Goal: Task Accomplishment & Management: Manage account settings

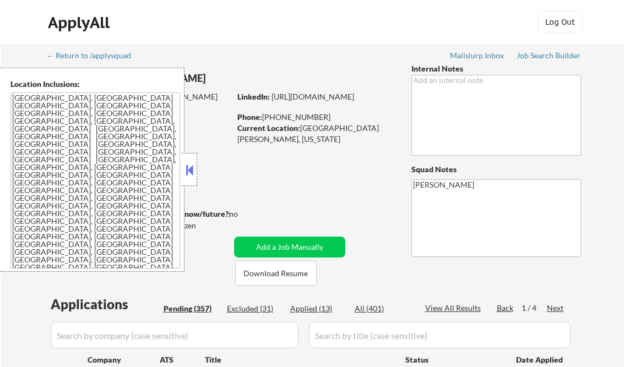
select select ""pending""
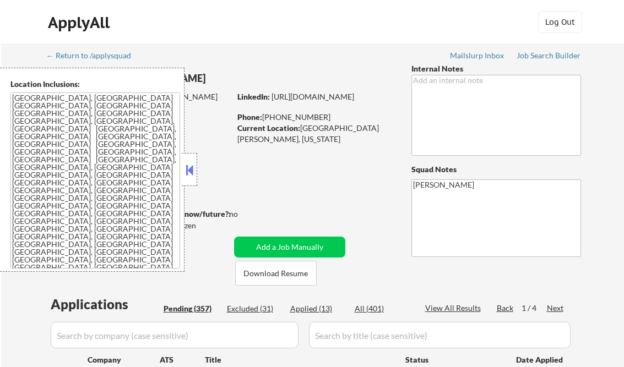
select select ""pending""
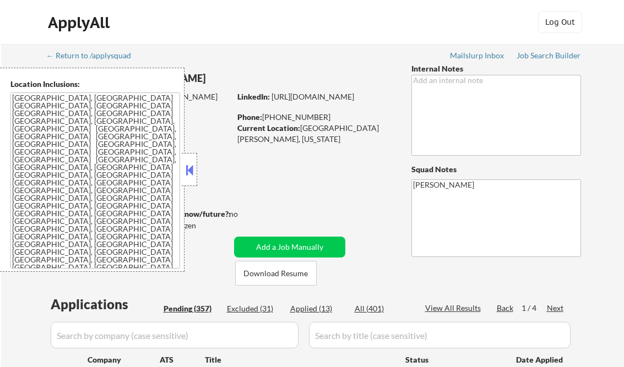
select select ""pending""
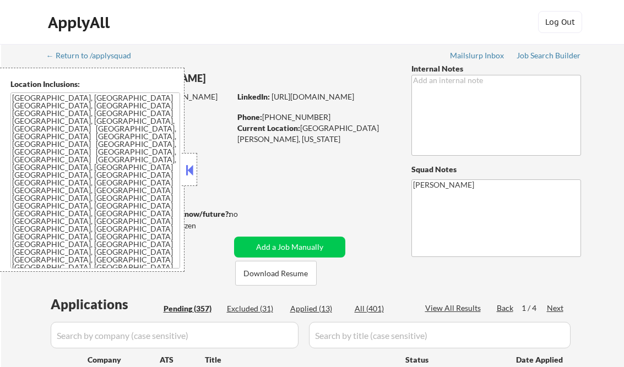
select select ""pending""
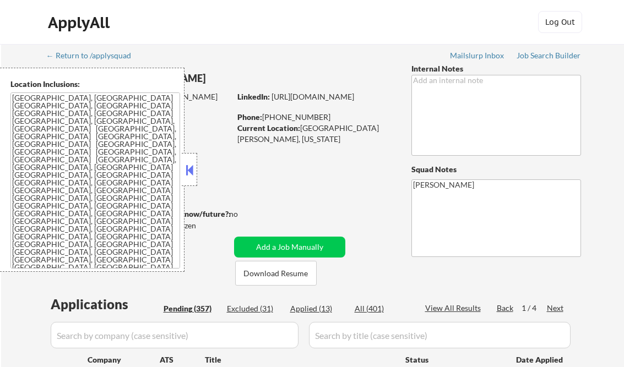
select select ""pending""
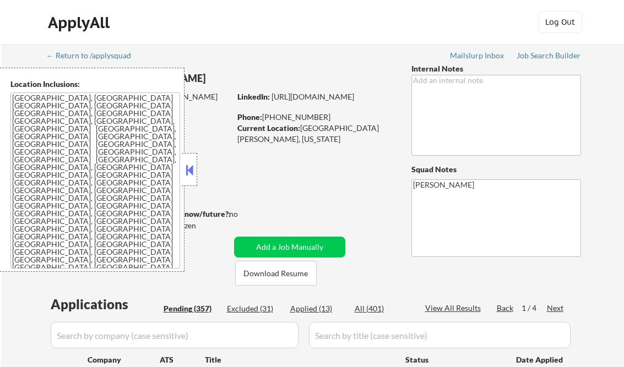
select select ""pending""
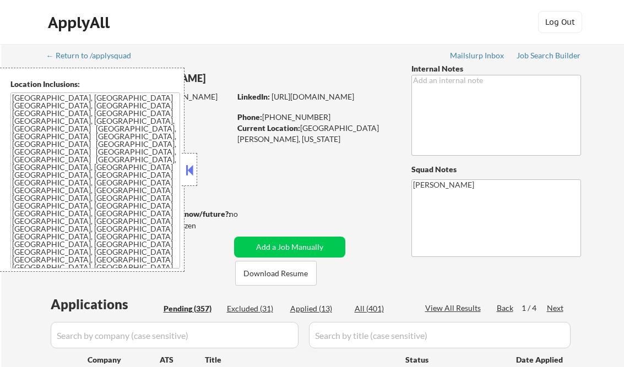
select select ""pending""
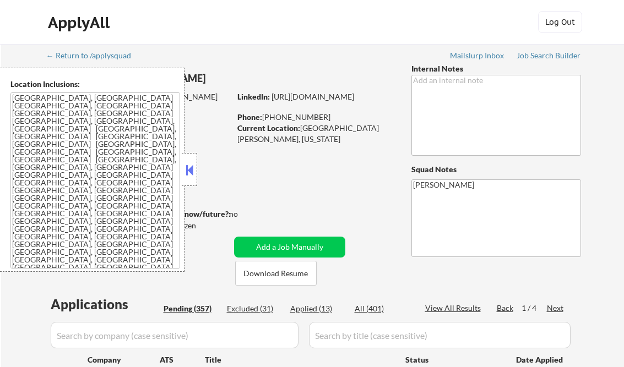
select select ""pending""
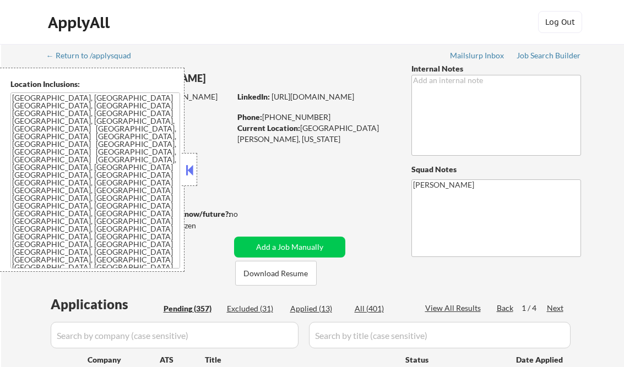
select select ""pending""
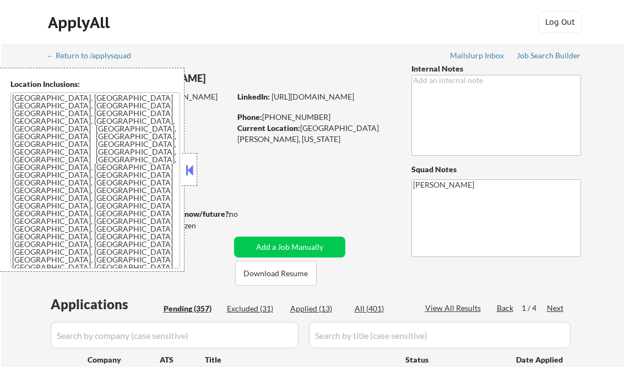
select select ""pending""
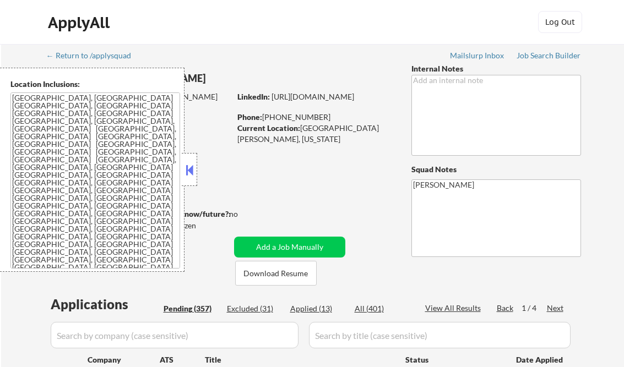
select select ""pending""
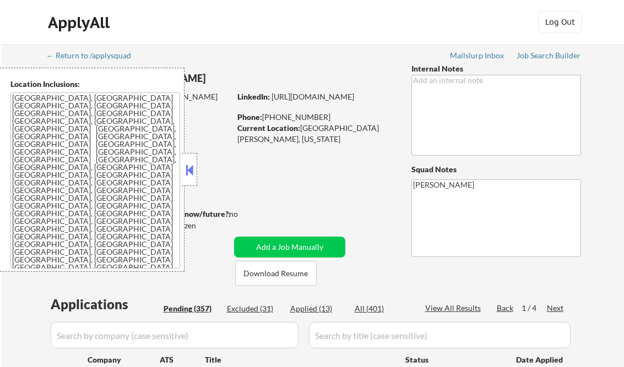
select select ""pending""
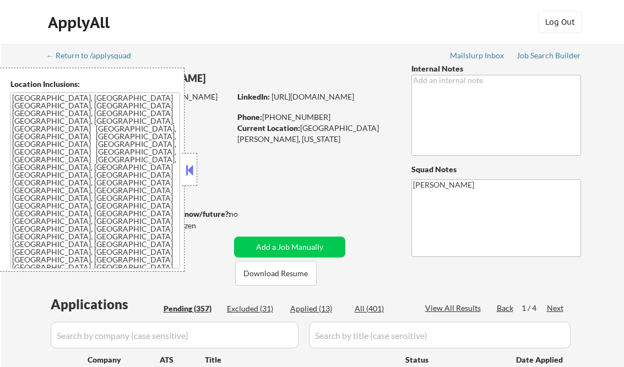
select select ""pending""
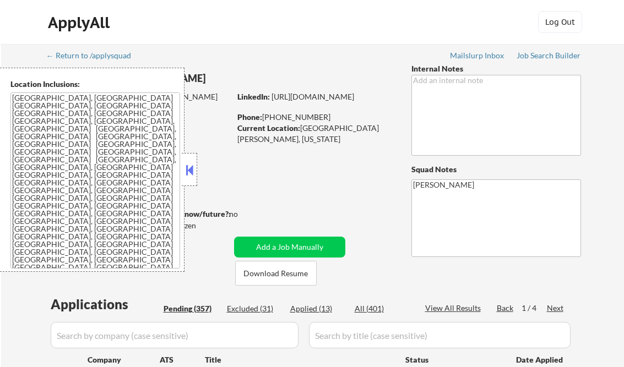
select select ""pending""
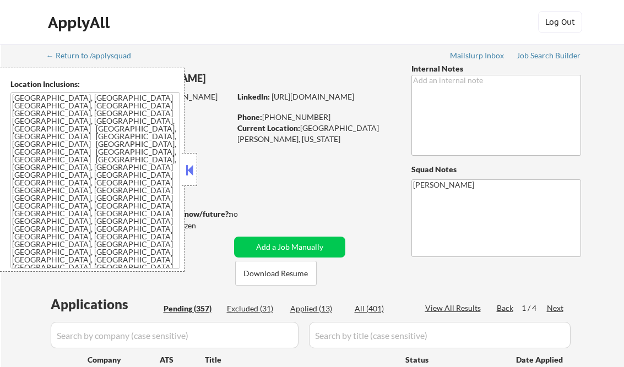
select select ""pending""
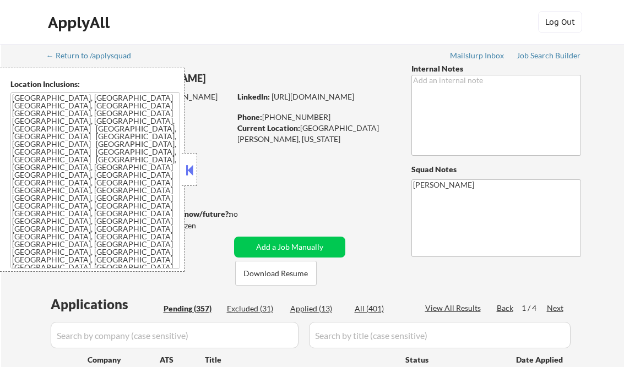
select select ""pending""
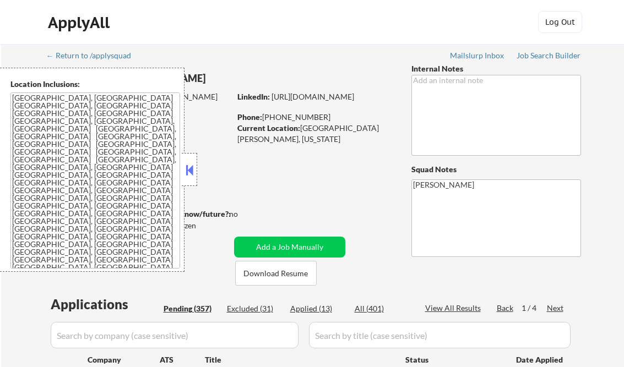
select select ""pending""
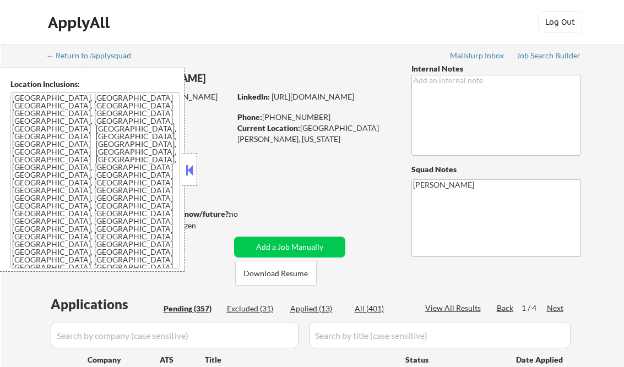
select select ""pending""
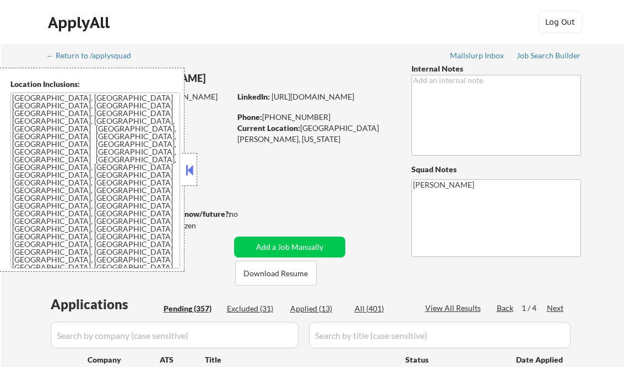
select select ""pending""
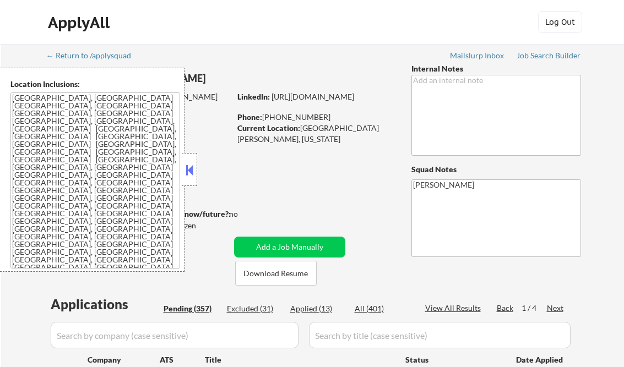
select select ""pending""
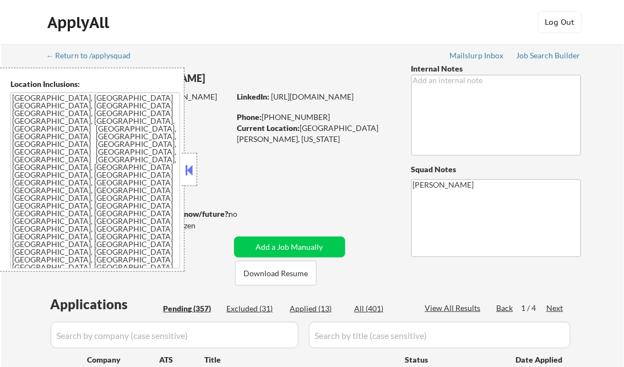
click at [194, 168] on button at bounding box center [189, 170] width 12 height 17
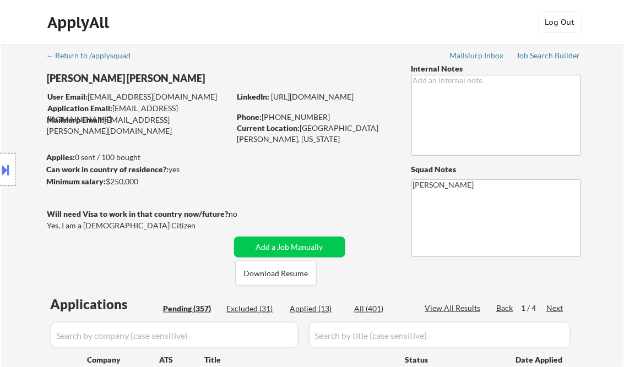
click at [544, 56] on div "Job Search Builder" at bounding box center [548, 56] width 64 height 8
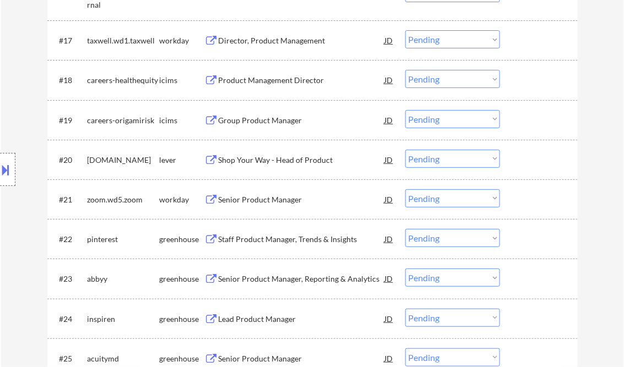
scroll to position [1057, 0]
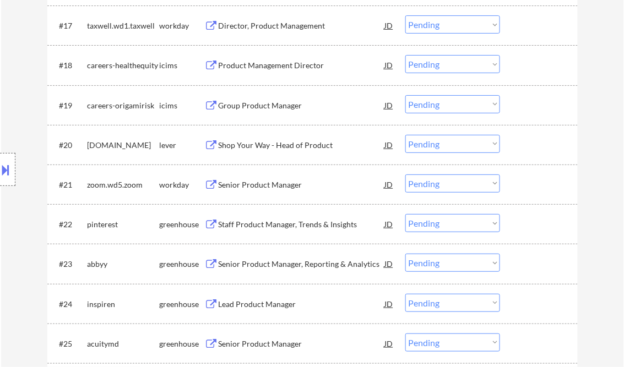
click at [276, 223] on div "Staff Product Manager, Trends & Insights" at bounding box center [301, 224] width 166 height 11
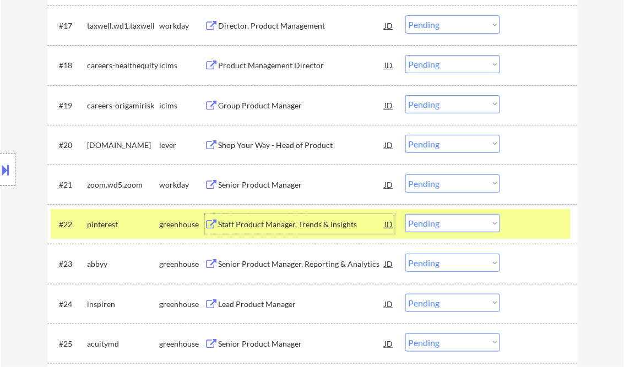
click at [447, 228] on select "Choose an option... Pending Applied Excluded (Questions) Excluded (Expired) Exc…" at bounding box center [452, 223] width 95 height 18
click at [405, 214] on select "Choose an option... Pending Applied Excluded (Questions) Excluded (Expired) Exc…" at bounding box center [452, 223] width 95 height 18
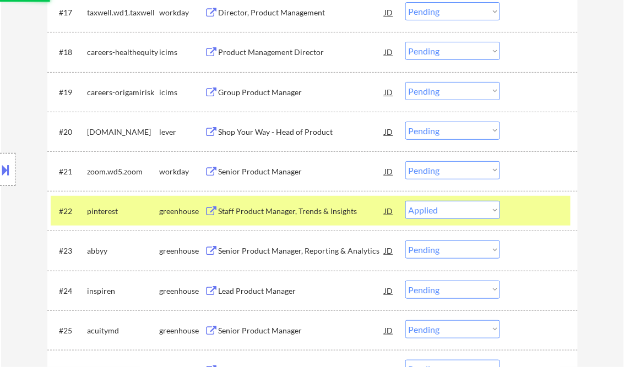
scroll to position [1101, 0]
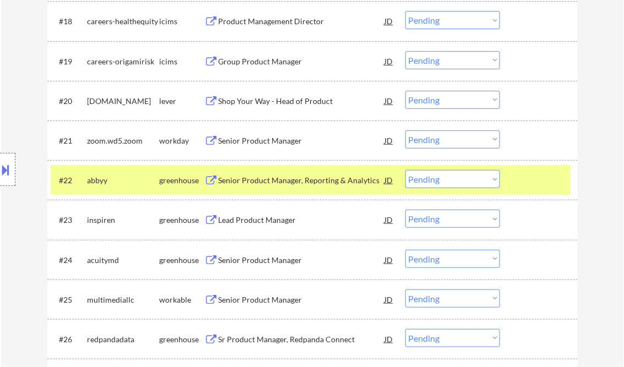
click at [260, 178] on div "Senior Product Manager, Reporting & Analytics" at bounding box center [301, 180] width 166 height 11
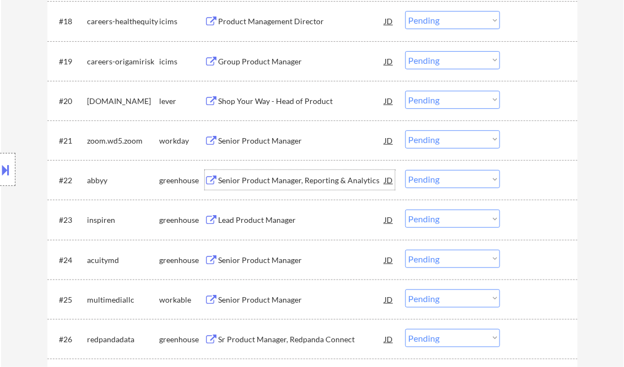
click at [441, 185] on select "Choose an option... Pending Applied Excluded (Questions) Excluded (Expired) Exc…" at bounding box center [452, 179] width 95 height 18
click at [405, 170] on select "Choose an option... Pending Applied Excluded (Questions) Excluded (Expired) Exc…" at bounding box center [452, 179] width 95 height 18
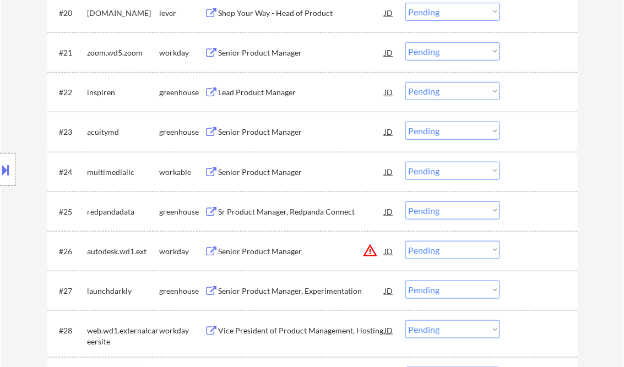
click at [258, 88] on div "Lead Product Manager" at bounding box center [301, 92] width 166 height 11
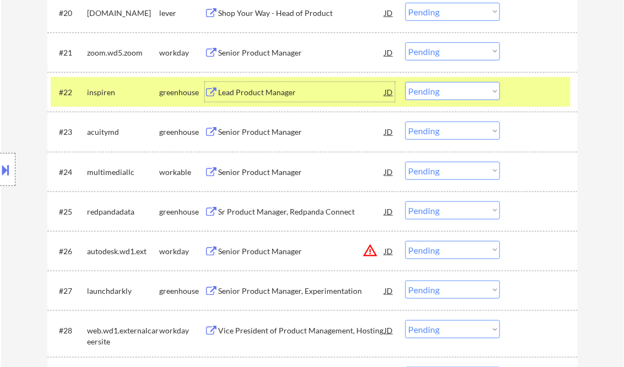
drag, startPoint x: 450, startPoint y: 96, endPoint x: 455, endPoint y: 101, distance: 7.0
click at [450, 96] on select "Choose an option... Pending Applied Excluded (Questions) Excluded (Expired) Exc…" at bounding box center [452, 91] width 95 height 18
click at [405, 82] on select "Choose an option... Pending Applied Excluded (Questions) Excluded (Expired) Exc…" at bounding box center [452, 91] width 95 height 18
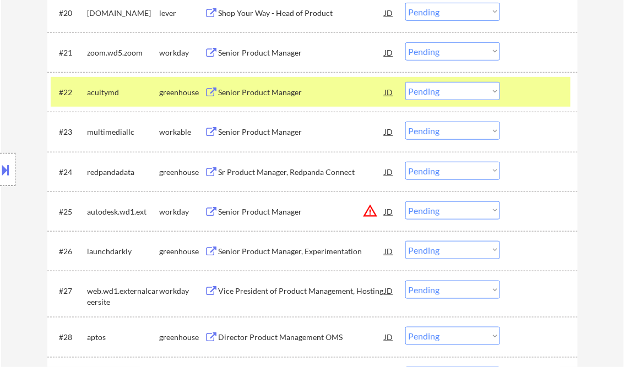
click at [247, 91] on div "Senior Product Manager" at bounding box center [301, 92] width 166 height 11
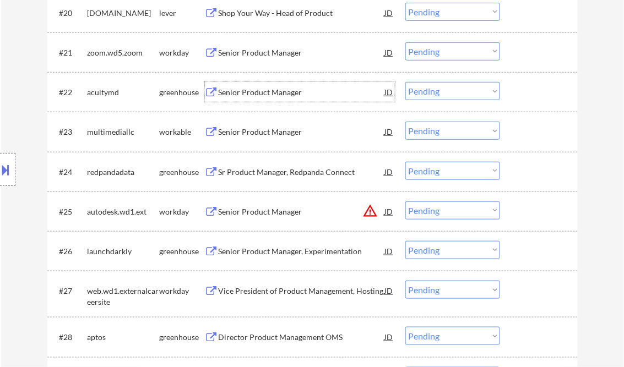
drag, startPoint x: 460, startPoint y: 89, endPoint x: 467, endPoint y: 101, distance: 13.3
click at [460, 89] on select "Choose an option... Pending Applied Excluded (Questions) Excluded (Expired) Exc…" at bounding box center [452, 91] width 95 height 18
click at [405, 82] on select "Choose an option... Pending Applied Excluded (Questions) Excluded (Expired) Exc…" at bounding box center [452, 91] width 95 height 18
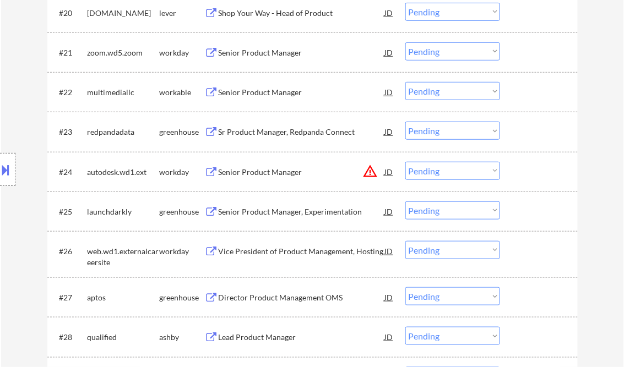
click at [265, 87] on div "Senior Product Manager" at bounding box center [301, 92] width 166 height 11
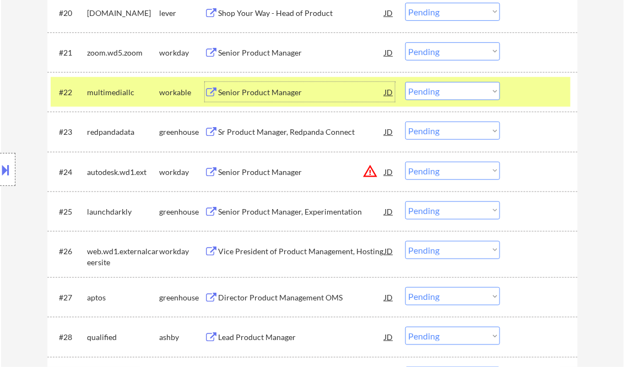
click at [435, 96] on select "Choose an option... Pending Applied Excluded (Questions) Excluded (Expired) Exc…" at bounding box center [452, 91] width 95 height 18
click at [405, 82] on select "Choose an option... Pending Applied Excluded (Questions) Excluded (Expired) Exc…" at bounding box center [452, 91] width 95 height 18
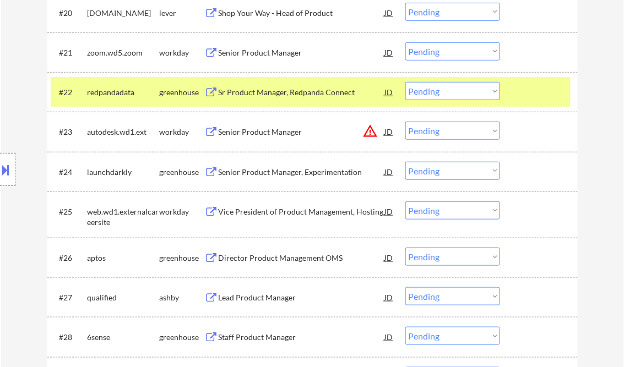
click at [279, 91] on div "Sr Product Manager, Redpanda Connect" at bounding box center [301, 92] width 166 height 11
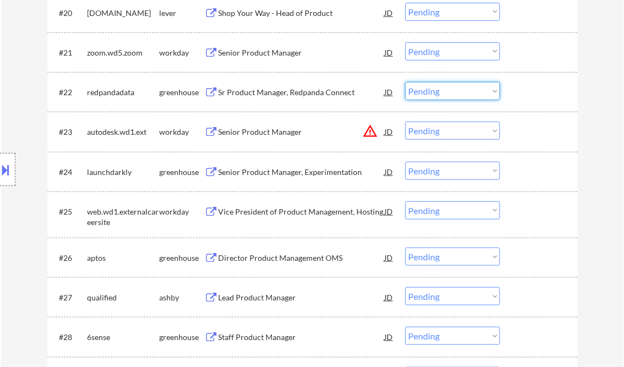
click at [437, 93] on select "Choose an option... Pending Applied Excluded (Questions) Excluded (Expired) Exc…" at bounding box center [452, 91] width 95 height 18
click at [405, 82] on select "Choose an option... Pending Applied Excluded (Questions) Excluded (Expired) Exc…" at bounding box center [452, 91] width 95 height 18
select select ""pending""
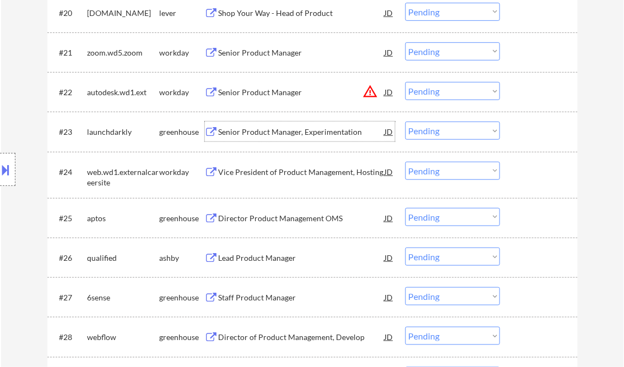
click at [274, 130] on div "Senior Product Manager, Experimentation" at bounding box center [301, 132] width 166 height 11
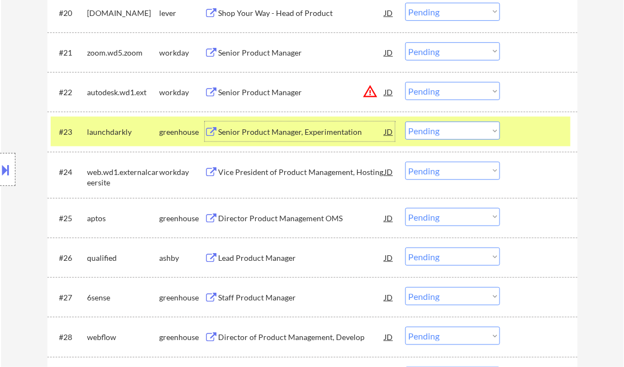
click at [443, 135] on select "Choose an option... Pending Applied Excluded (Questions) Excluded (Expired) Exc…" at bounding box center [452, 131] width 95 height 18
click at [405, 122] on select "Choose an option... Pending Applied Excluded (Questions) Excluded (Expired) Exc…" at bounding box center [452, 131] width 95 height 18
select select ""pending""
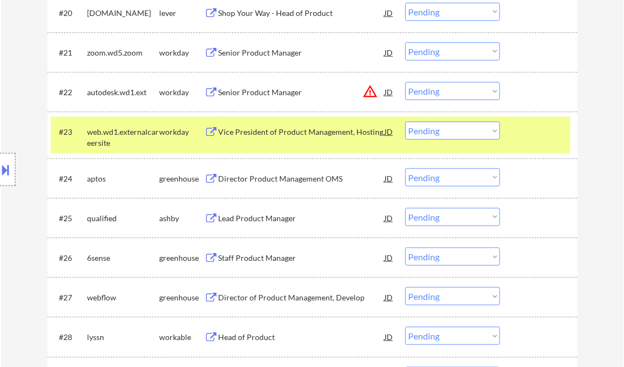
click at [299, 182] on div "Director Product Management OMS" at bounding box center [301, 178] width 166 height 11
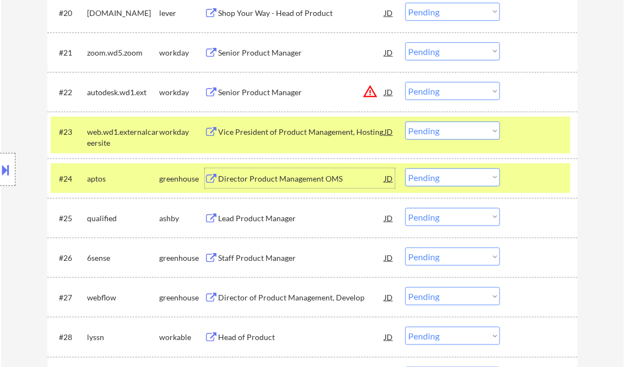
click at [447, 181] on select "Choose an option... Pending Applied Excluded (Questions) Excluded (Expired) Exc…" at bounding box center [452, 177] width 95 height 18
click at [405, 168] on select "Choose an option... Pending Applied Excluded (Questions) Excluded (Expired) Exc…" at bounding box center [452, 177] width 95 height 18
click at [244, 218] on div "Lead Product Manager" at bounding box center [301, 218] width 166 height 11
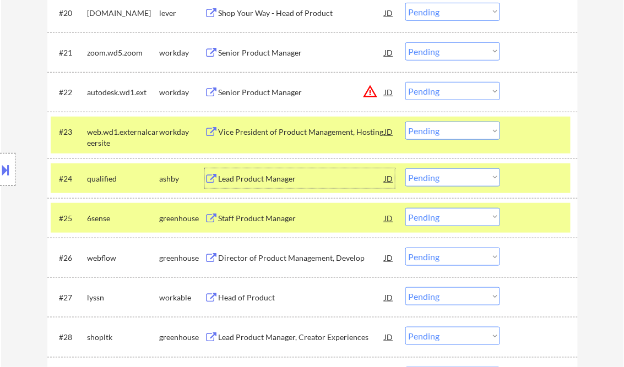
click at [304, 179] on div "Lead Product Manager" at bounding box center [301, 178] width 166 height 11
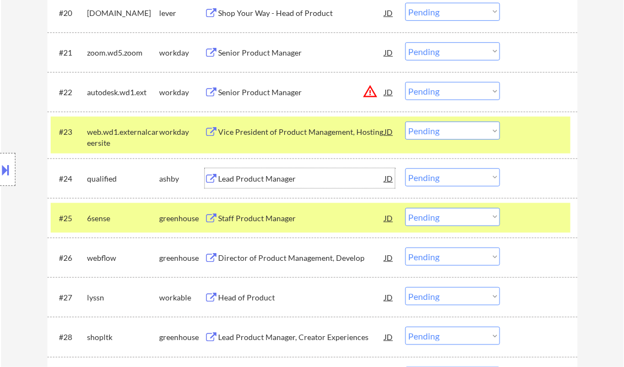
click at [532, 214] on div at bounding box center [540, 218] width 48 height 20
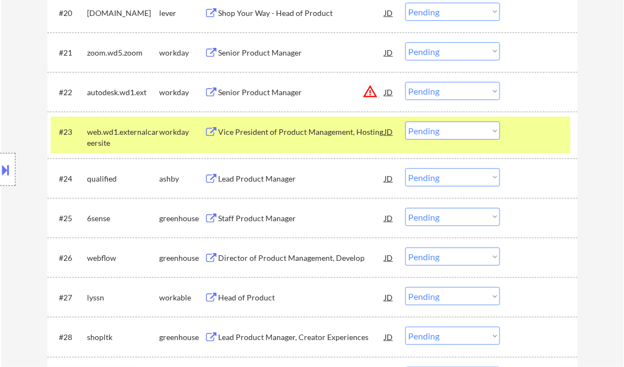
click at [536, 133] on div at bounding box center [540, 132] width 48 height 20
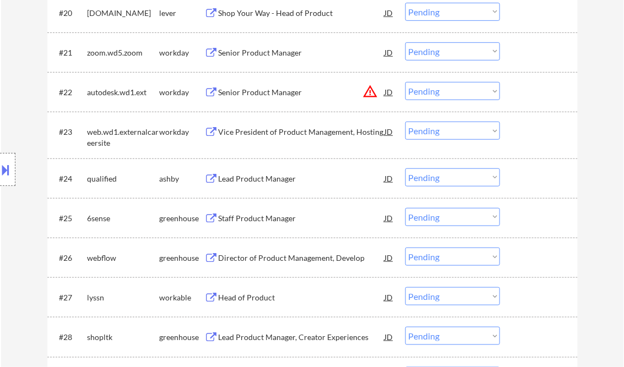
drag, startPoint x: 465, startPoint y: 179, endPoint x: 471, endPoint y: 184, distance: 7.8
click at [465, 179] on select "Choose an option... Pending Applied Excluded (Questions) Excluded (Expired) Exc…" at bounding box center [452, 177] width 95 height 18
click at [405, 168] on select "Choose an option... Pending Applied Excluded (Questions) Excluded (Expired) Exc…" at bounding box center [452, 177] width 95 height 18
click at [257, 218] on div "Staff Product Manager" at bounding box center [301, 218] width 166 height 11
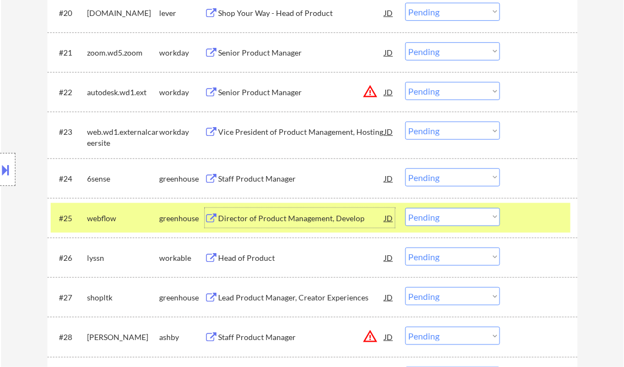
click at [470, 177] on select "Choose an option... Pending Applied Excluded (Questions) Excluded (Expired) Exc…" at bounding box center [452, 177] width 95 height 18
click at [405, 168] on select "Choose an option... Pending Applied Excluded (Questions) Excluded (Expired) Exc…" at bounding box center [452, 177] width 95 height 18
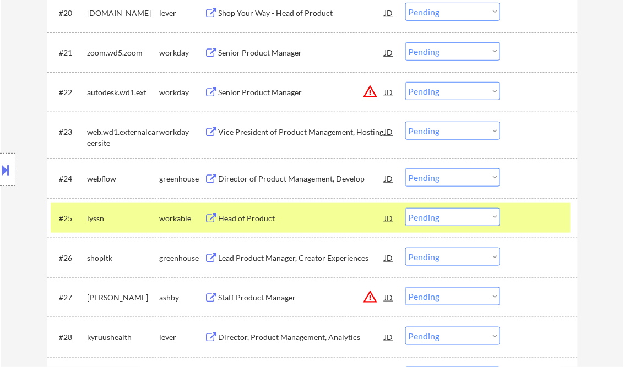
click at [297, 177] on div "Director of Product Management, Develop" at bounding box center [301, 178] width 166 height 11
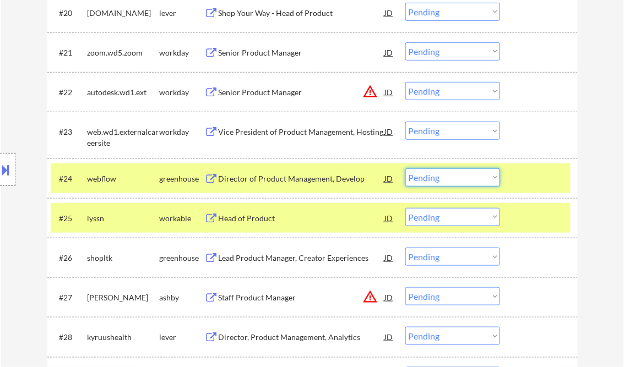
click at [457, 175] on select "Choose an option... Pending Applied Excluded (Questions) Excluded (Expired) Exc…" at bounding box center [452, 177] width 95 height 18
click at [405, 168] on select "Choose an option... Pending Applied Excluded (Questions) Excluded (Expired) Exc…" at bounding box center [452, 177] width 95 height 18
click at [253, 218] on div "Head of Product" at bounding box center [301, 218] width 166 height 11
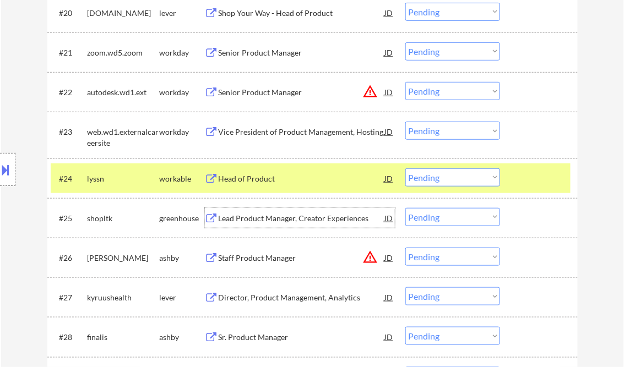
click at [441, 181] on select "Choose an option... Pending Applied Excluded (Questions) Excluded (Expired) Exc…" at bounding box center [452, 177] width 95 height 18
click at [405, 168] on select "Choose an option... Pending Applied Excluded (Questions) Excluded (Expired) Exc…" at bounding box center [452, 177] width 95 height 18
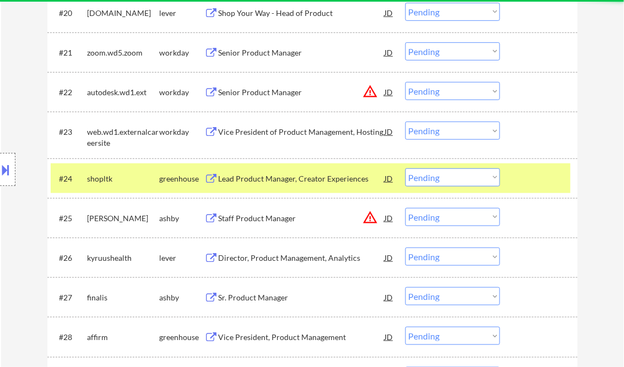
click at [258, 178] on div "Lead Product Manager, Creator Experiences" at bounding box center [301, 178] width 166 height 11
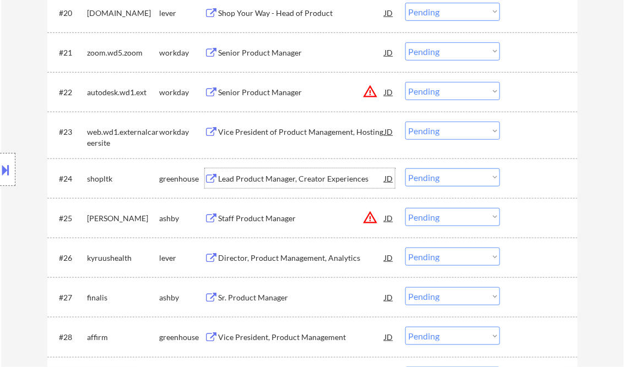
click at [451, 174] on select "Choose an option... Pending Applied Excluded (Questions) Excluded (Expired) Exc…" at bounding box center [452, 177] width 95 height 18
click at [405, 168] on select "Choose an option... Pending Applied Excluded (Questions) Excluded (Expired) Exc…" at bounding box center [452, 177] width 95 height 18
click at [282, 220] on div "Staff Product Manager" at bounding box center [301, 218] width 166 height 11
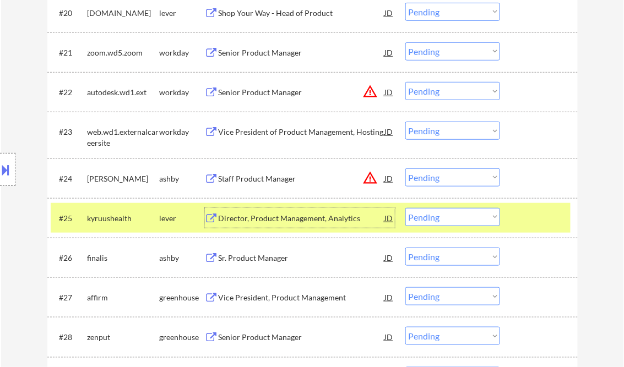
click at [319, 183] on div "Staff Product Manager" at bounding box center [301, 178] width 166 height 11
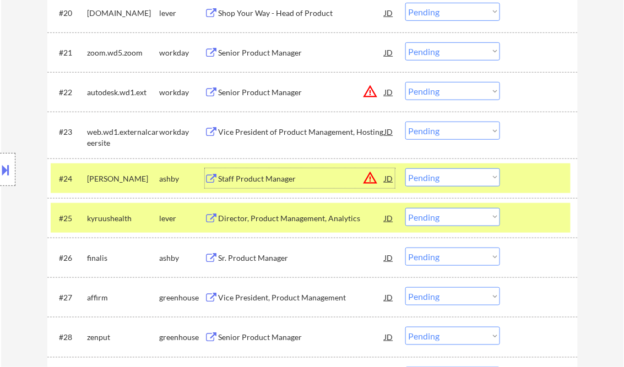
drag, startPoint x: 452, startPoint y: 179, endPoint x: 456, endPoint y: 187, distance: 8.1
click at [452, 179] on select "Choose an option... Pending Applied Excluded (Questions) Excluded (Expired) Exc…" at bounding box center [452, 177] width 95 height 18
click at [405, 168] on select "Choose an option... Pending Applied Excluded (Questions) Excluded (Expired) Exc…" at bounding box center [452, 177] width 95 height 18
click at [535, 216] on div at bounding box center [540, 218] width 48 height 20
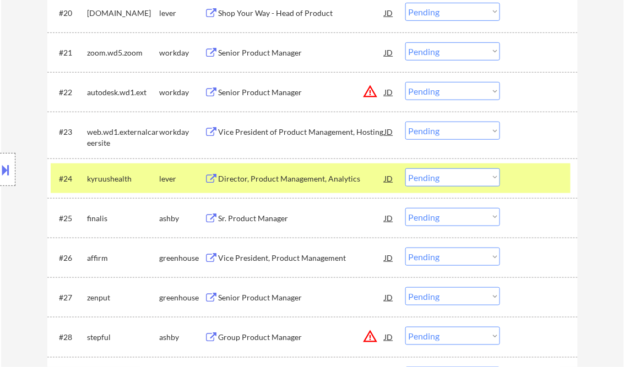
click at [270, 179] on div "Director, Product Management, Analytics" at bounding box center [301, 178] width 166 height 11
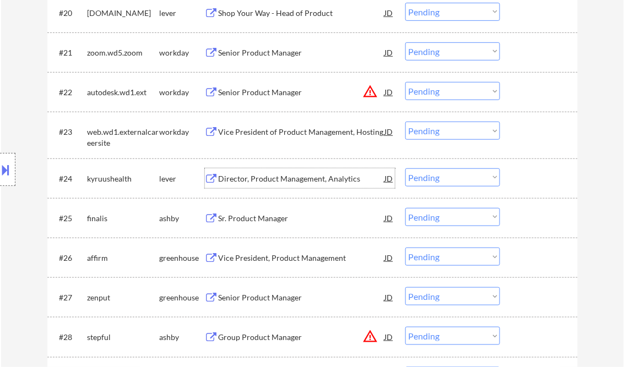
click at [450, 179] on select "Choose an option... Pending Applied Excluded (Questions) Excluded (Expired) Exc…" at bounding box center [452, 177] width 95 height 18
click at [405, 168] on select "Choose an option... Pending Applied Excluded (Questions) Excluded (Expired) Exc…" at bounding box center [452, 177] width 95 height 18
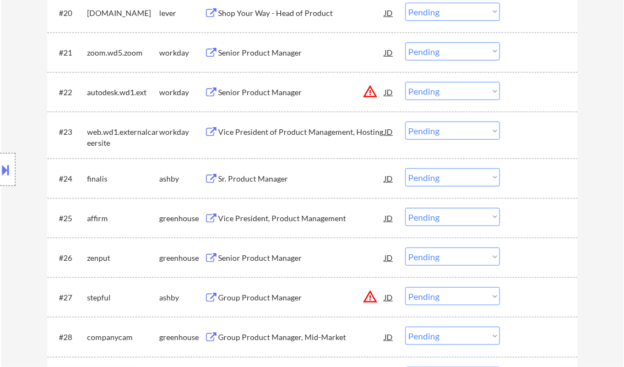
click at [250, 175] on div "Sr. Product Manager" at bounding box center [301, 178] width 166 height 11
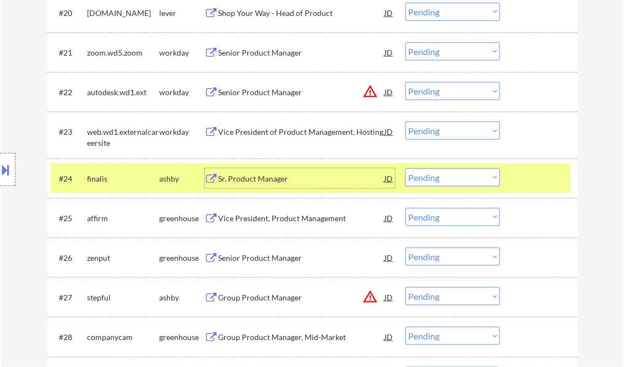
drag, startPoint x: 439, startPoint y: 175, endPoint x: 438, endPoint y: 188, distance: 12.8
click at [439, 175] on select "Choose an option... Pending Applied Excluded (Questions) Excluded (Expired) Exc…" at bounding box center [452, 177] width 95 height 18
click at [405, 168] on select "Choose an option... Pending Applied Excluded (Questions) Excluded (Expired) Exc…" at bounding box center [452, 177] width 95 height 18
click at [263, 217] on div "Vice President, Product Management" at bounding box center [301, 218] width 166 height 11
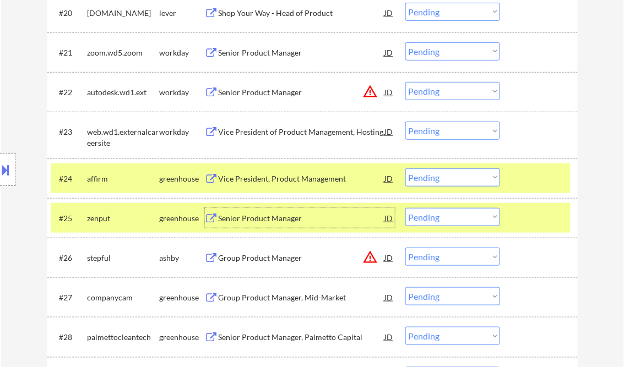
drag, startPoint x: 454, startPoint y: 174, endPoint x: 452, endPoint y: 182, distance: 7.3
click at [454, 174] on select "Choose an option... Pending Applied Excluded (Questions) Excluded (Expired) Exc…" at bounding box center [452, 177] width 95 height 18
click at [405, 168] on select "Choose an option... Pending Applied Excluded (Questions) Excluded (Expired) Exc…" at bounding box center [452, 177] width 95 height 18
click at [274, 213] on div "Senior Product Manager" at bounding box center [301, 218] width 166 height 11
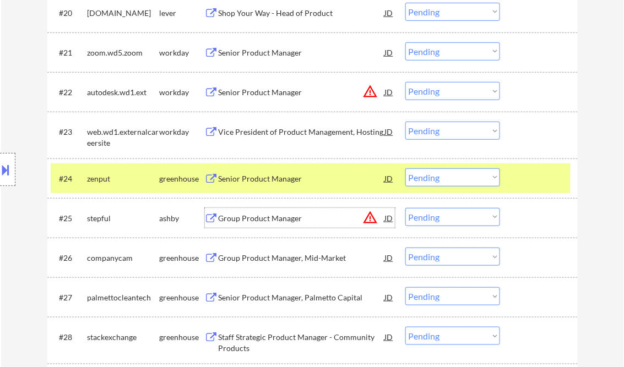
click at [430, 185] on select "Choose an option... Pending Applied Excluded (Questions) Excluded (Expired) Exc…" at bounding box center [452, 177] width 95 height 18
click at [405, 168] on select "Choose an option... Pending Applied Excluded (Questions) Excluded (Expired) Exc…" at bounding box center [452, 177] width 95 height 18
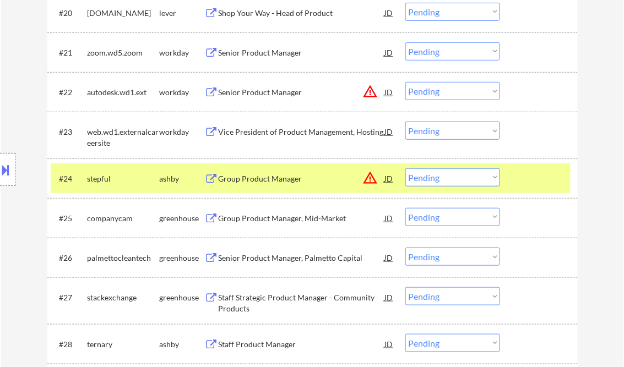
click at [269, 175] on div "Group Product Manager" at bounding box center [301, 178] width 166 height 11
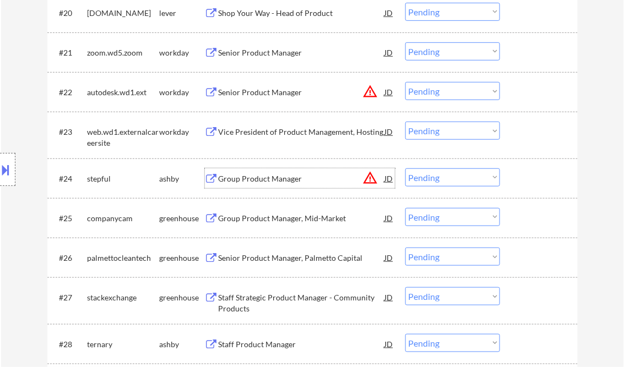
click at [457, 177] on select "Choose an option... Pending Applied Excluded (Questions) Excluded (Expired) Exc…" at bounding box center [452, 177] width 95 height 18
click at [405, 168] on select "Choose an option... Pending Applied Excluded (Questions) Excluded (Expired) Exc…" at bounding box center [452, 177] width 95 height 18
click at [292, 221] on div "Group Product Manager, Mid-Market" at bounding box center [301, 218] width 166 height 11
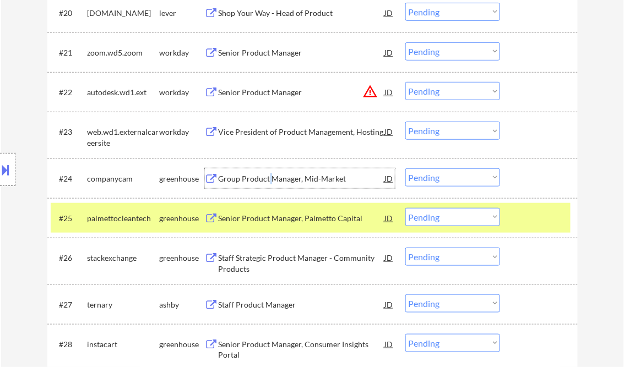
click at [270, 180] on div "Group Product Manager, Mid-Market" at bounding box center [301, 178] width 166 height 11
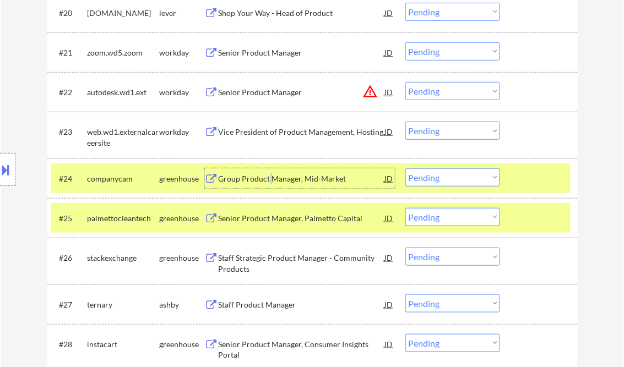
click at [428, 178] on select "Choose an option... Pending Applied Excluded (Questions) Excluded (Expired) Exc…" at bounding box center [452, 177] width 95 height 18
click at [405, 168] on select "Choose an option... Pending Applied Excluded (Questions) Excluded (Expired) Exc…" at bounding box center [452, 177] width 95 height 18
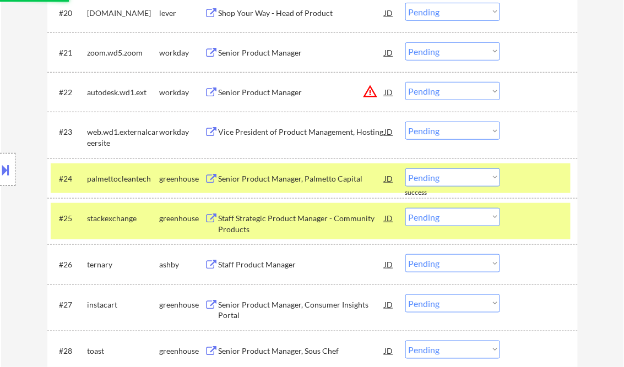
click at [282, 181] on div "Senior Product Manager, Palmetto Capital" at bounding box center [301, 178] width 166 height 11
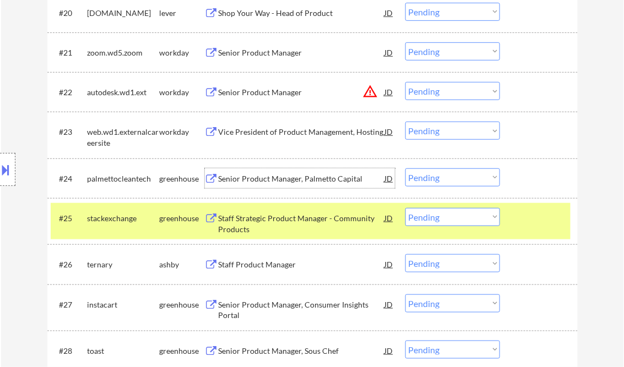
click at [13, 166] on div at bounding box center [7, 169] width 15 height 33
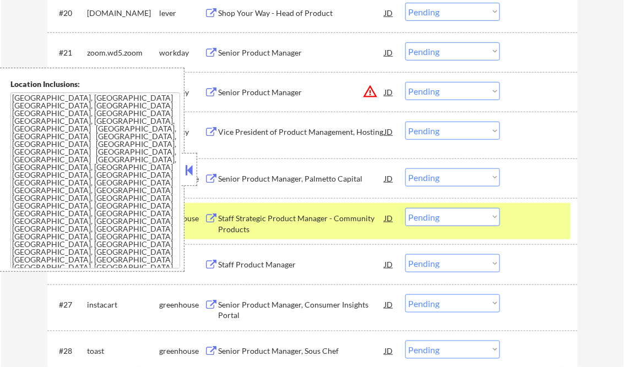
click at [193, 173] on button at bounding box center [189, 170] width 12 height 17
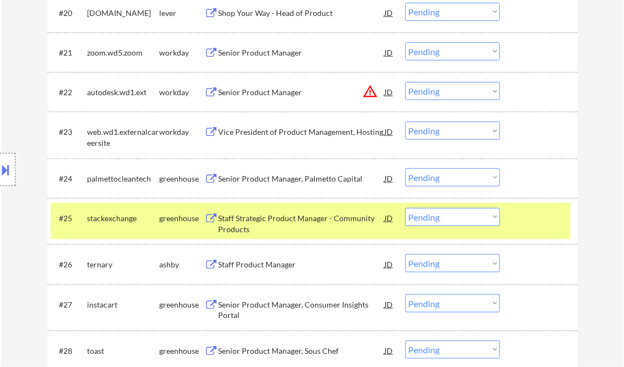
click at [4, 171] on button at bounding box center [6, 170] width 12 height 18
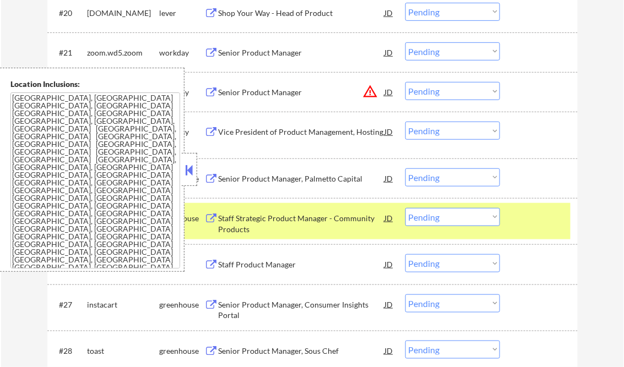
click at [188, 177] on button at bounding box center [189, 170] width 12 height 17
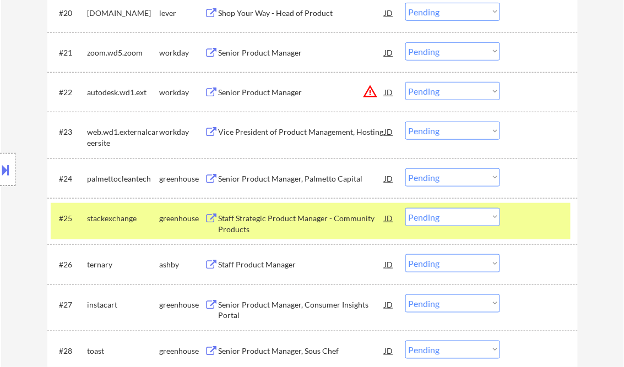
click at [447, 177] on select "Choose an option... Pending Applied Excluded (Questions) Excluded (Expired) Exc…" at bounding box center [452, 177] width 95 height 18
click at [405, 168] on select "Choose an option... Pending Applied Excluded (Questions) Excluded (Expired) Exc…" at bounding box center [452, 177] width 95 height 18
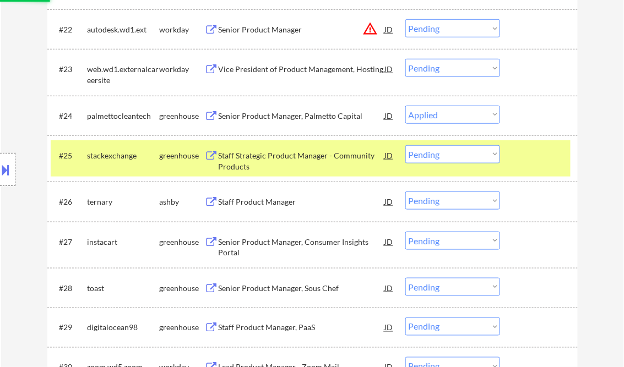
scroll to position [1277, 0]
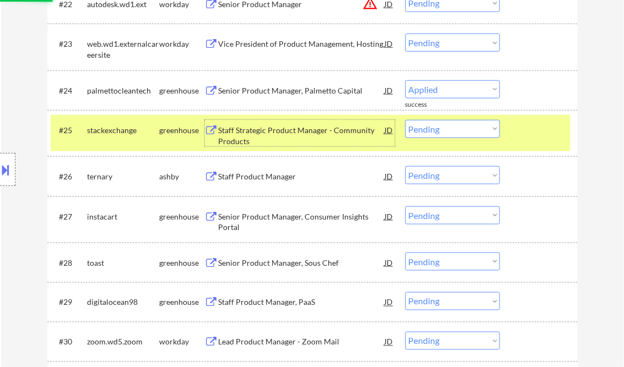
click at [274, 133] on div "Staff Strategic Product Manager - Community Products" at bounding box center [301, 135] width 166 height 21
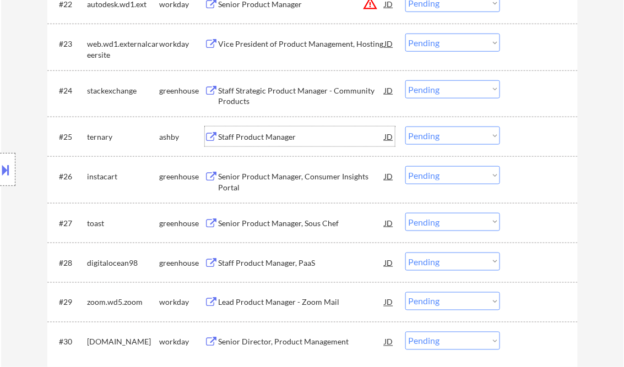
click at [271, 92] on div "Staff Strategic Product Manager - Community Products" at bounding box center [301, 95] width 166 height 21
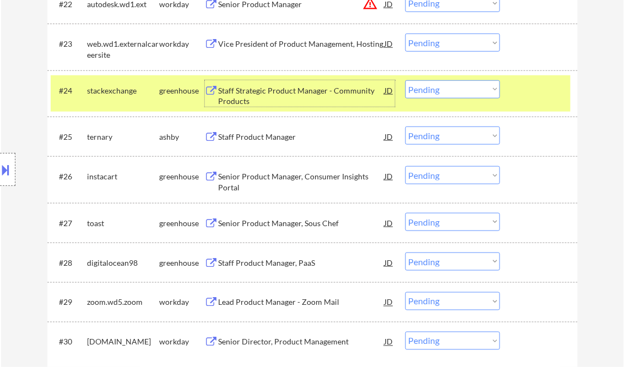
click at [453, 89] on select "Choose an option... Pending Applied Excluded (Questions) Excluded (Expired) Exc…" at bounding box center [452, 89] width 95 height 18
click at [405, 80] on select "Choose an option... Pending Applied Excluded (Questions) Excluded (Expired) Exc…" at bounding box center [452, 89] width 95 height 18
click at [266, 140] on div "Staff Product Manager" at bounding box center [301, 137] width 166 height 11
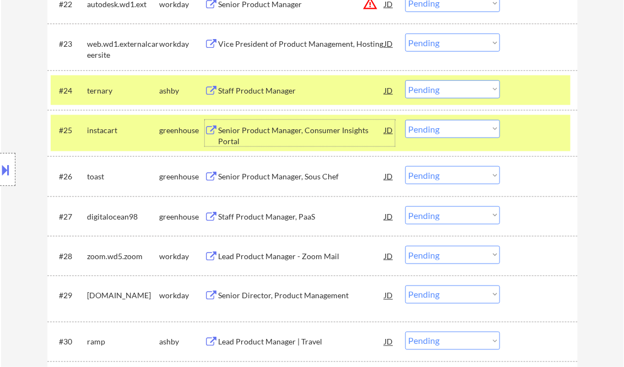
click at [442, 92] on select "Choose an option... Pending Applied Excluded (Questions) Excluded (Expired) Exc…" at bounding box center [452, 89] width 95 height 18
click at [405, 80] on select "Choose an option... Pending Applied Excluded (Questions) Excluded (Expired) Exc…" at bounding box center [452, 89] width 95 height 18
click at [264, 131] on div "Senior Product Manager, Consumer Insights Portal" at bounding box center [301, 135] width 166 height 21
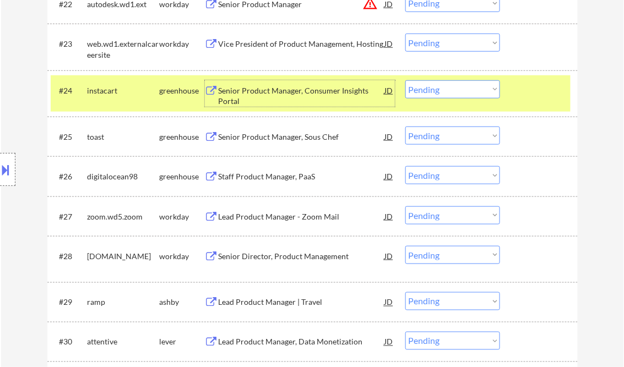
click at [274, 100] on div "Senior Product Manager, Consumer Insights Portal" at bounding box center [301, 95] width 166 height 21
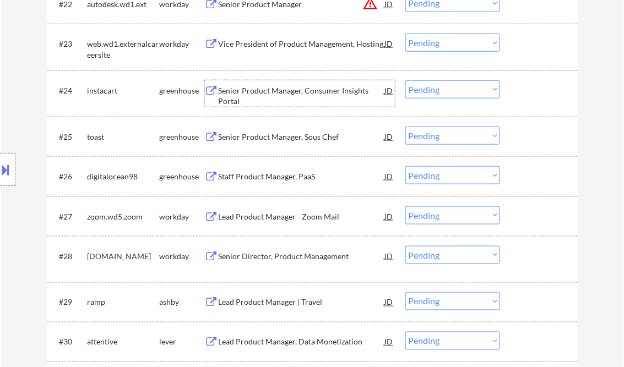
click at [441, 92] on select "Choose an option... Pending Applied Excluded (Questions) Excluded (Expired) Exc…" at bounding box center [452, 89] width 95 height 18
click at [405, 80] on select "Choose an option... Pending Applied Excluded (Questions) Excluded (Expired) Exc…" at bounding box center [452, 89] width 95 height 18
click at [255, 136] on div "Senior Product Manager, Sous Chef" at bounding box center [301, 137] width 166 height 11
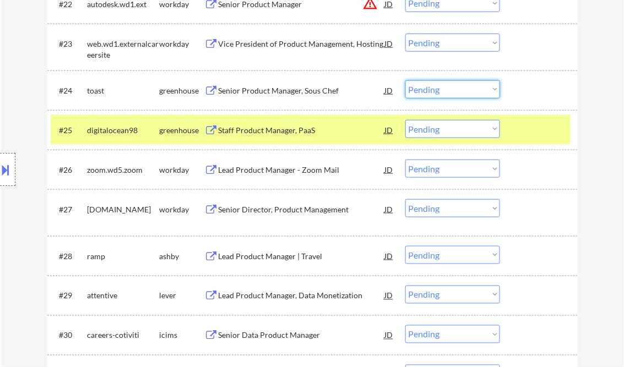
drag, startPoint x: 437, startPoint y: 89, endPoint x: 441, endPoint y: 98, distance: 9.8
click at [437, 89] on select "Choose an option... Pending Applied Excluded (Questions) Excluded (Expired) Exc…" at bounding box center [452, 89] width 95 height 18
click at [405, 80] on select "Choose an option... Pending Applied Excluded (Questions) Excluded (Expired) Exc…" at bounding box center [452, 89] width 95 height 18
click at [288, 134] on div "Staff Product Manager, PaaS" at bounding box center [301, 130] width 166 height 11
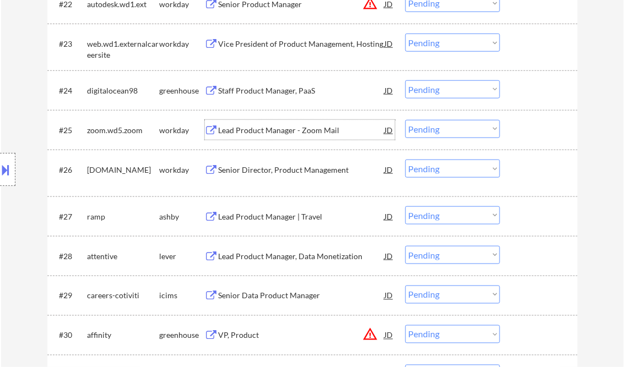
drag, startPoint x: 442, startPoint y: 89, endPoint x: 444, endPoint y: 99, distance: 10.6
click at [442, 88] on select "Choose an option... Pending Applied Excluded (Questions) Excluded (Expired) Exc…" at bounding box center [452, 89] width 95 height 18
click at [405, 80] on select "Choose an option... Pending Applied Excluded (Questions) Excluded (Expired) Exc…" at bounding box center [452, 89] width 95 height 18
select select ""pending""
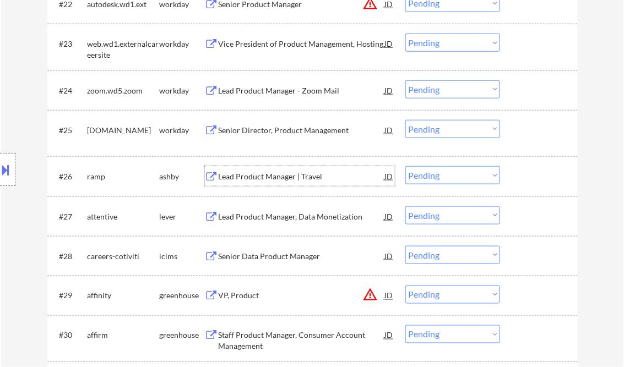
click at [260, 176] on div "Lead Product Manager | Travel" at bounding box center [301, 176] width 166 height 11
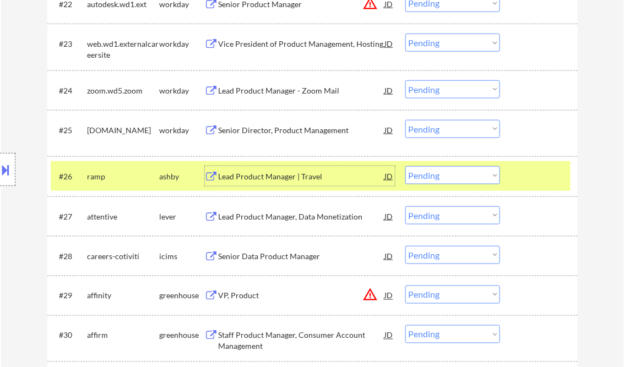
click at [5, 159] on div at bounding box center [7, 169] width 15 height 33
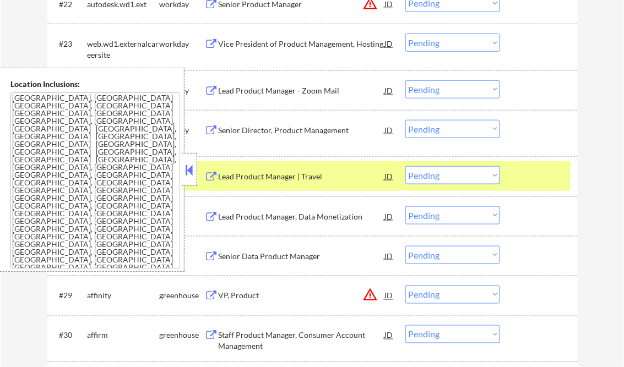
click at [185, 170] on button at bounding box center [189, 170] width 12 height 17
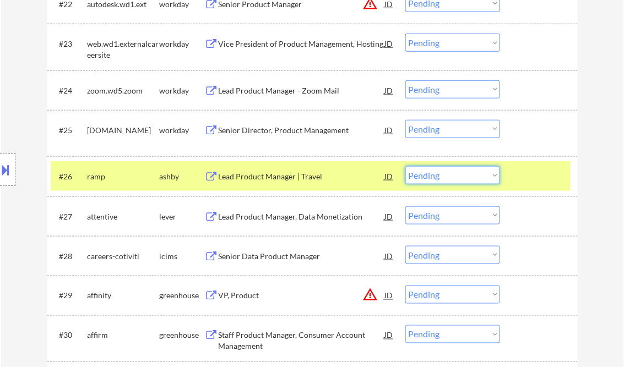
drag, startPoint x: 451, startPoint y: 178, endPoint x: 456, endPoint y: 185, distance: 8.3
click at [451, 178] on select "Choose an option... Pending Applied Excluded (Questions) Excluded (Expired) Exc…" at bounding box center [452, 175] width 95 height 18
click at [405, 166] on select "Choose an option... Pending Applied Excluded (Questions) Excluded (Expired) Exc…" at bounding box center [452, 175] width 95 height 18
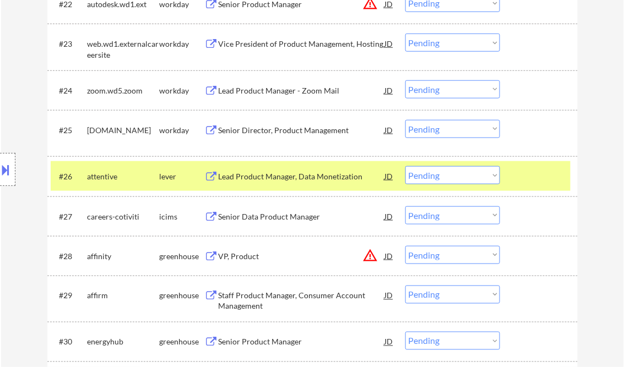
click at [256, 183] on div "Lead Product Manager, Data Monetization" at bounding box center [301, 176] width 166 height 20
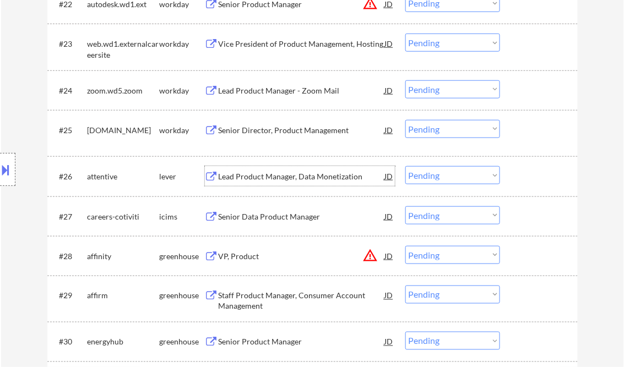
click at [437, 177] on select "Choose an option... Pending Applied Excluded (Questions) Excluded (Expired) Exc…" at bounding box center [452, 175] width 95 height 18
click at [405, 166] on select "Choose an option... Pending Applied Excluded (Questions) Excluded (Expired) Exc…" at bounding box center [452, 175] width 95 height 18
select select ""pending""
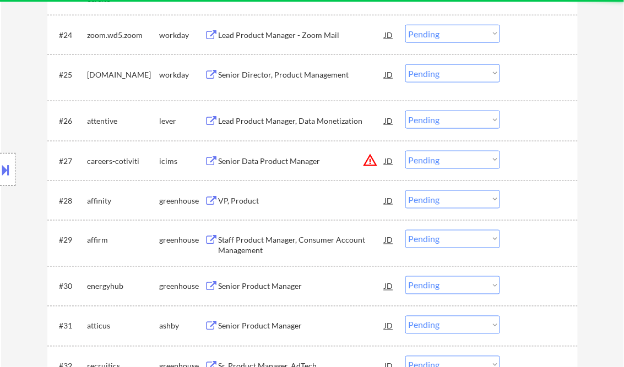
scroll to position [1365, 0]
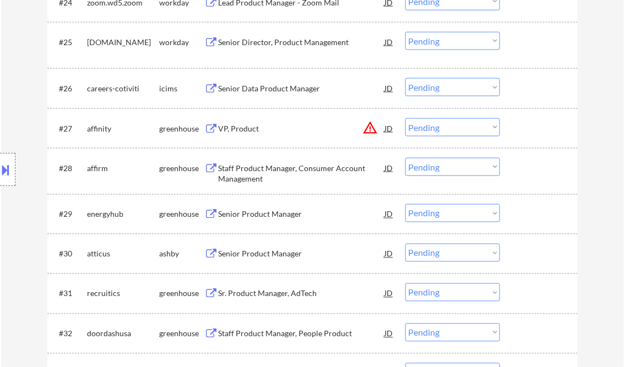
click at [244, 123] on div "VP, Product" at bounding box center [301, 128] width 166 height 11
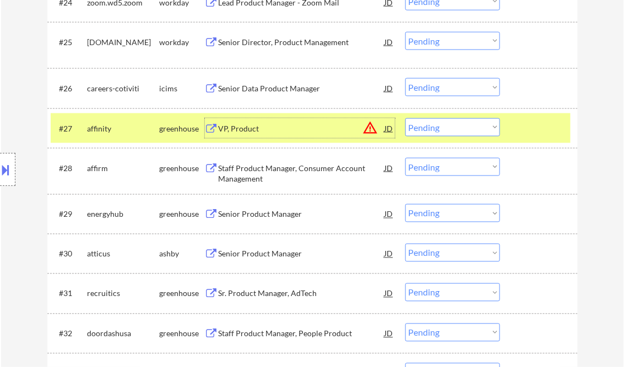
click at [454, 127] on select "Choose an option... Pending Applied Excluded (Questions) Excluded (Expired) Exc…" at bounding box center [452, 127] width 95 height 18
click at [405, 118] on select "Choose an option... Pending Applied Excluded (Questions) Excluded (Expired) Exc…" at bounding box center [452, 127] width 95 height 18
select select ""pending""
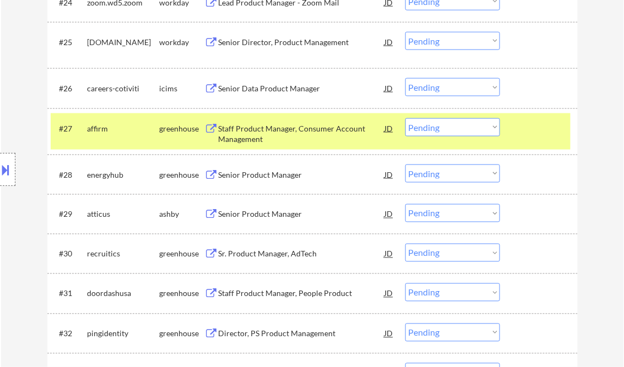
click at [259, 177] on div "Senior Product Manager" at bounding box center [301, 175] width 166 height 11
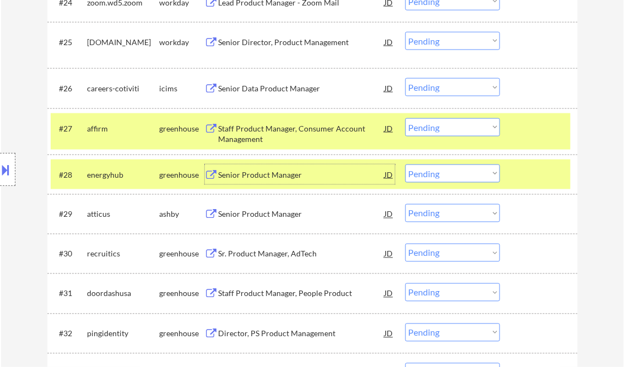
click at [528, 129] on div at bounding box center [540, 128] width 48 height 20
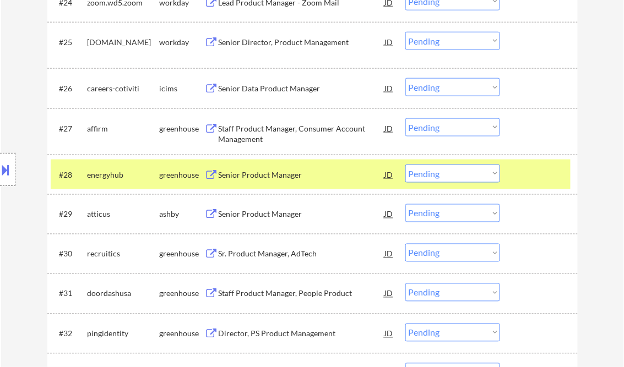
click at [480, 174] on select "Choose an option... Pending Applied Excluded (Questions) Excluded (Expired) Exc…" at bounding box center [452, 174] width 95 height 18
click at [405, 165] on select "Choose an option... Pending Applied Excluded (Questions) Excluded (Expired) Exc…" at bounding box center [452, 174] width 95 height 18
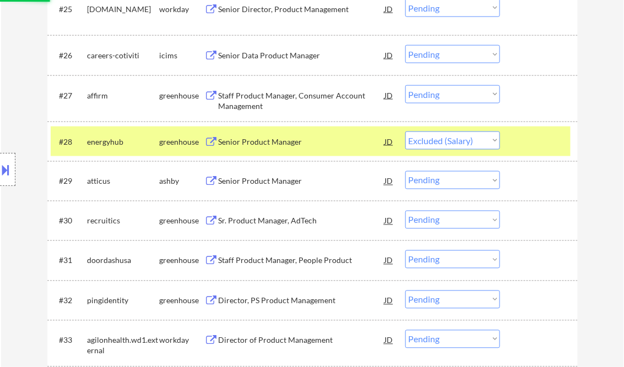
scroll to position [1409, 0]
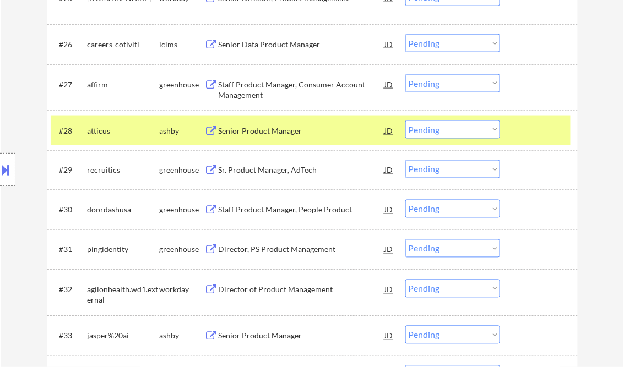
click at [267, 135] on div "Senior Product Manager" at bounding box center [301, 130] width 166 height 11
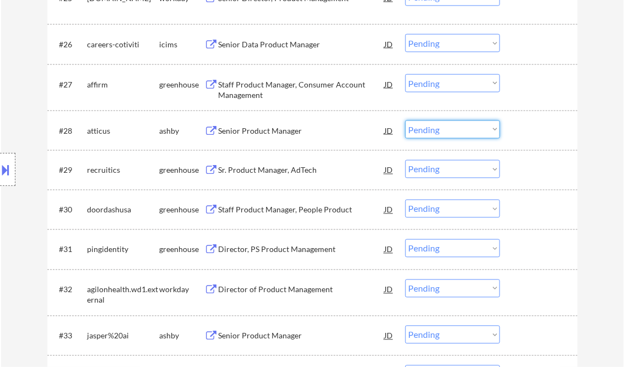
drag, startPoint x: 424, startPoint y: 134, endPoint x: 425, endPoint y: 139, distance: 5.7
click at [424, 134] on select "Choose an option... Pending Applied Excluded (Questions) Excluded (Expired) Exc…" at bounding box center [452, 130] width 95 height 18
click at [405, 121] on select "Choose an option... Pending Applied Excluded (Questions) Excluded (Expired) Exc…" at bounding box center [452, 130] width 95 height 18
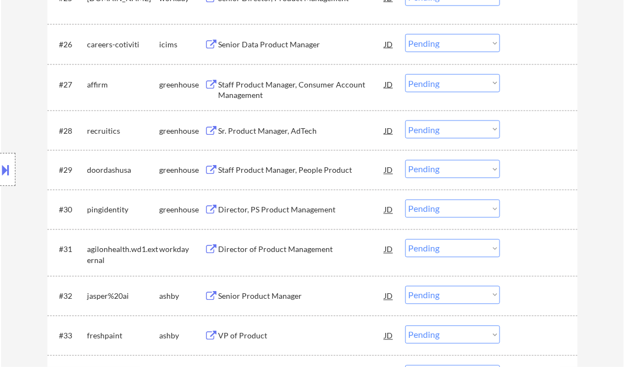
click at [245, 130] on div "Sr. Product Manager, AdTech" at bounding box center [301, 130] width 166 height 11
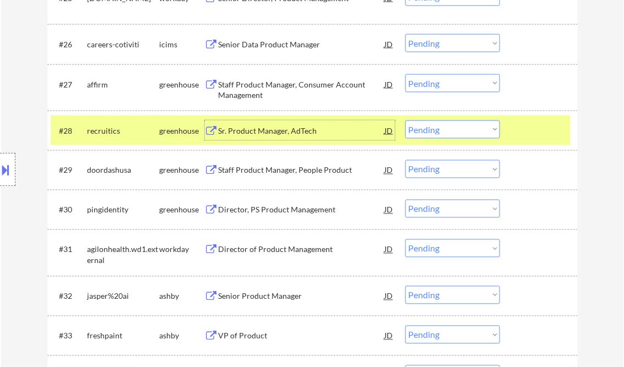
drag, startPoint x: 444, startPoint y: 123, endPoint x: 448, endPoint y: 132, distance: 9.4
click at [444, 123] on select "Choose an option... Pending Applied Excluded (Questions) Excluded (Expired) Exc…" at bounding box center [452, 130] width 95 height 18
click at [405, 121] on select "Choose an option... Pending Applied Excluded (Questions) Excluded (Expired) Exc…" at bounding box center [452, 130] width 95 height 18
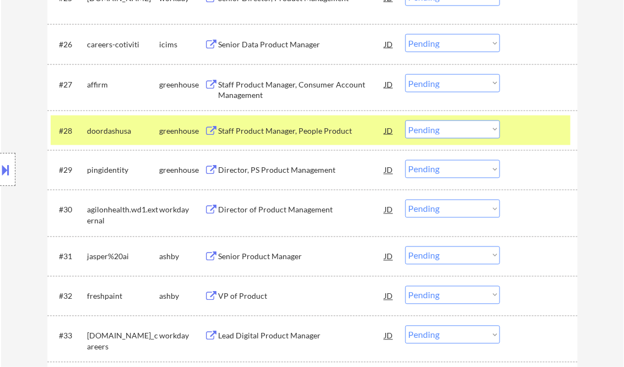
click at [280, 130] on div "Staff Product Manager, People Product" at bounding box center [301, 130] width 166 height 11
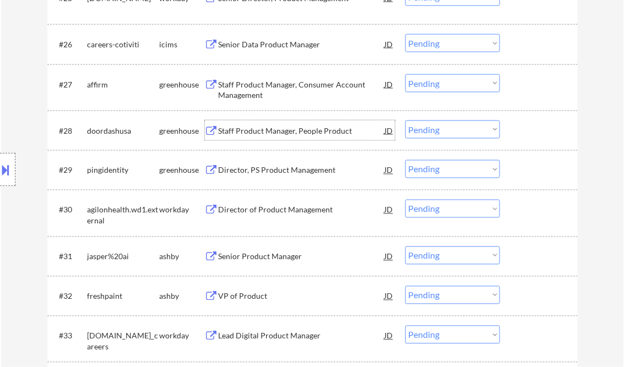
drag, startPoint x: 450, startPoint y: 125, endPoint x: 460, endPoint y: 140, distance: 17.1
click at [450, 125] on select "Choose an option... Pending Applied Excluded (Questions) Excluded (Expired) Exc…" at bounding box center [452, 130] width 95 height 18
click at [405, 121] on select "Choose an option... Pending Applied Excluded (Questions) Excluded (Expired) Exc…" at bounding box center [452, 130] width 95 height 18
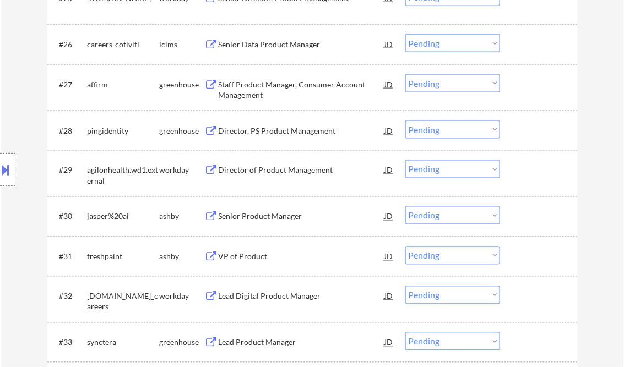
click at [243, 133] on div "Director, PS Product Management" at bounding box center [301, 130] width 166 height 11
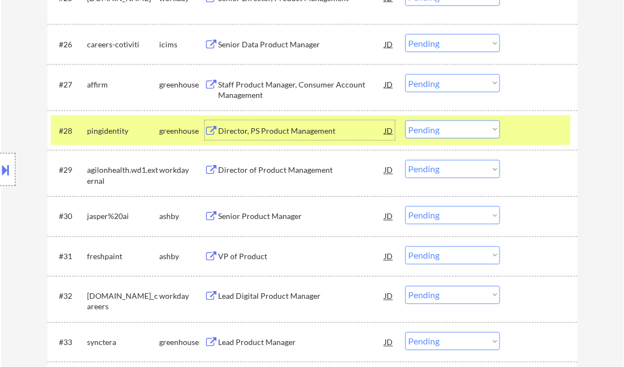
click at [456, 134] on select "Choose an option... Pending Applied Excluded (Questions) Excluded (Expired) Exc…" at bounding box center [452, 130] width 95 height 18
click at [405, 121] on select "Choose an option... Pending Applied Excluded (Questions) Excluded (Expired) Exc…" at bounding box center [452, 130] width 95 height 18
click at [254, 88] on div "Staff Product Manager, Consumer Account Management" at bounding box center [301, 89] width 166 height 21
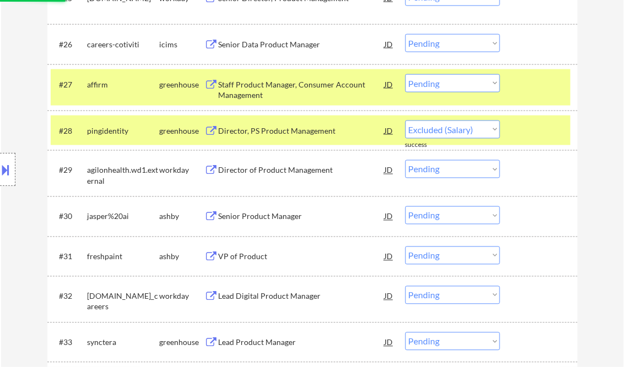
select select ""pending""
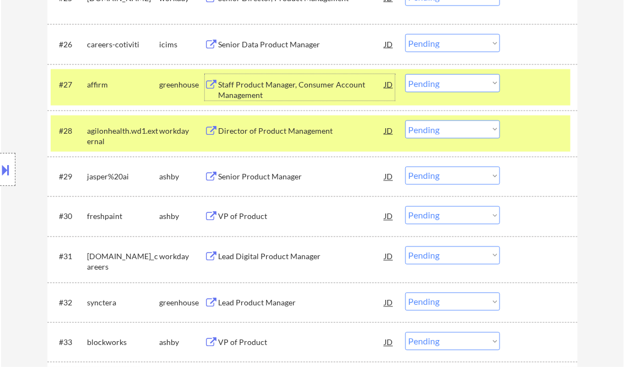
click at [526, 129] on div at bounding box center [540, 131] width 48 height 20
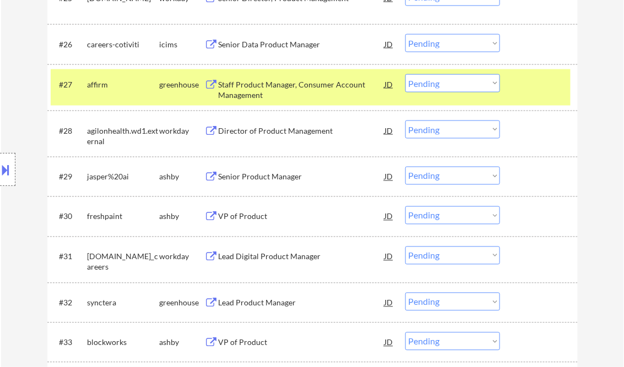
click at [271, 178] on div "Senior Product Manager" at bounding box center [301, 177] width 166 height 11
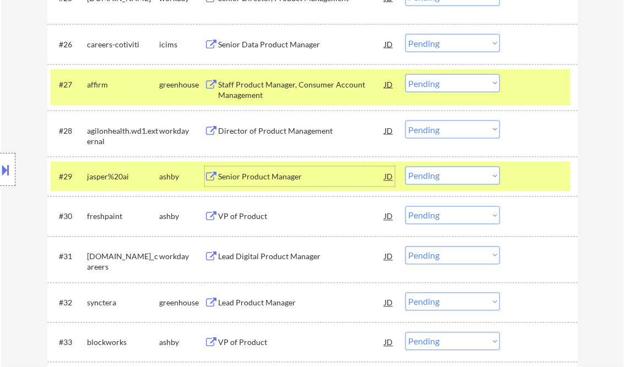
click at [437, 176] on select "Choose an option... Pending Applied Excluded (Questions) Excluded (Expired) Exc…" at bounding box center [452, 176] width 95 height 18
click at [405, 167] on select "Choose an option... Pending Applied Excluded (Questions) Excluded (Expired) Exc…" at bounding box center [452, 176] width 95 height 18
click at [271, 221] on div "VP of Product" at bounding box center [301, 216] width 166 height 11
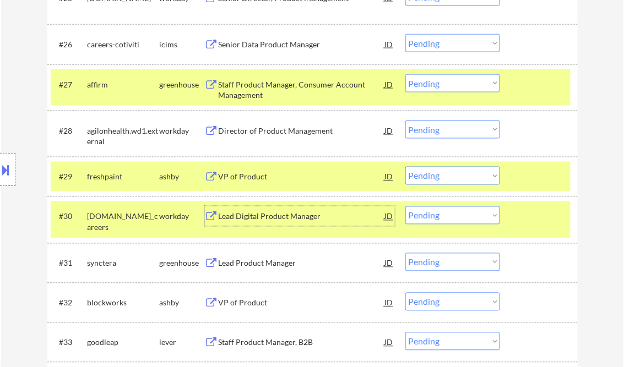
click at [440, 178] on select "Choose an option... Pending Applied Excluded (Questions) Excluded (Expired) Exc…" at bounding box center [452, 176] width 95 height 18
click at [405, 167] on select "Choose an option... Pending Applied Excluded (Questions) Excluded (Expired) Exc…" at bounding box center [452, 176] width 95 height 18
click at [538, 84] on div at bounding box center [540, 84] width 48 height 20
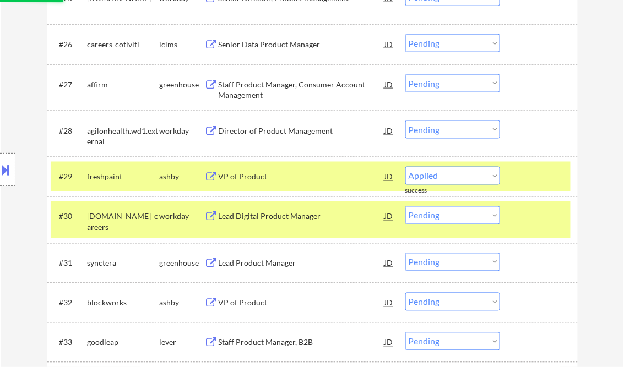
click at [550, 215] on div at bounding box center [540, 216] width 48 height 20
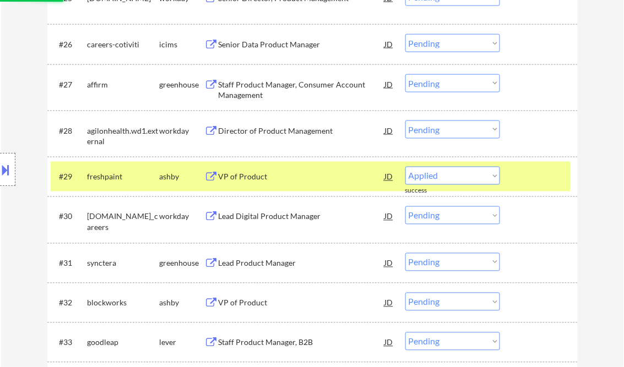
select select ""pending""
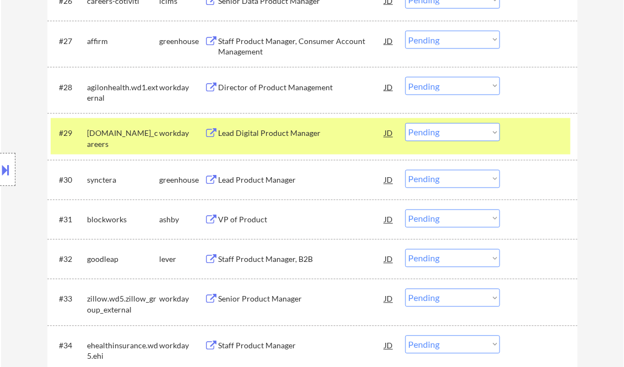
scroll to position [1497, 0]
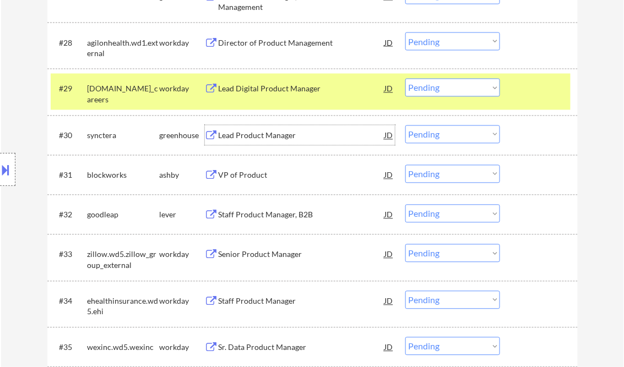
click at [281, 137] on div "Lead Product Manager" at bounding box center [301, 135] width 166 height 11
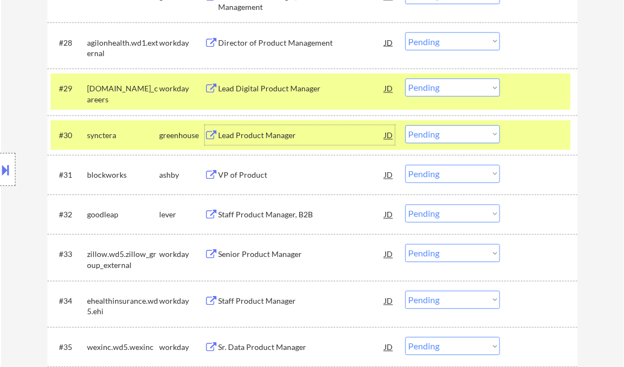
click at [273, 134] on div "Lead Product Manager" at bounding box center [301, 135] width 166 height 11
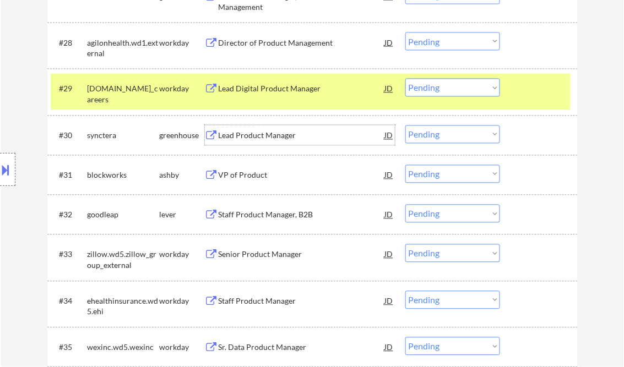
click at [545, 88] on div at bounding box center [540, 89] width 48 height 20
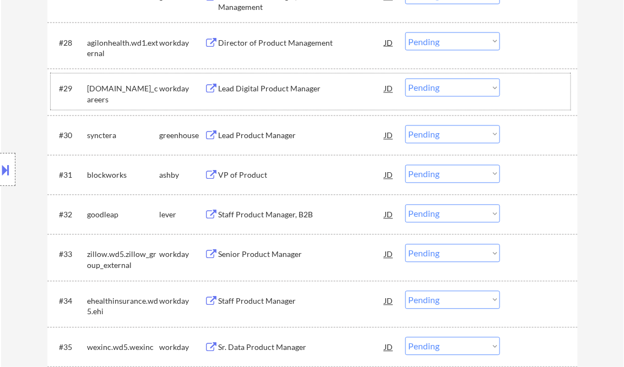
click at [435, 136] on select "Choose an option... Pending Applied Excluded (Questions) Excluded (Expired) Exc…" at bounding box center [452, 134] width 95 height 18
click at [405, 125] on select "Choose an option... Pending Applied Excluded (Questions) Excluded (Expired) Exc…" at bounding box center [452, 134] width 95 height 18
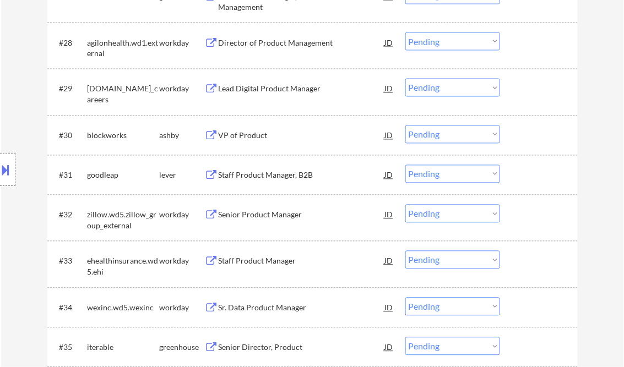
click at [242, 125] on div "VP of Product" at bounding box center [301, 135] width 166 height 20
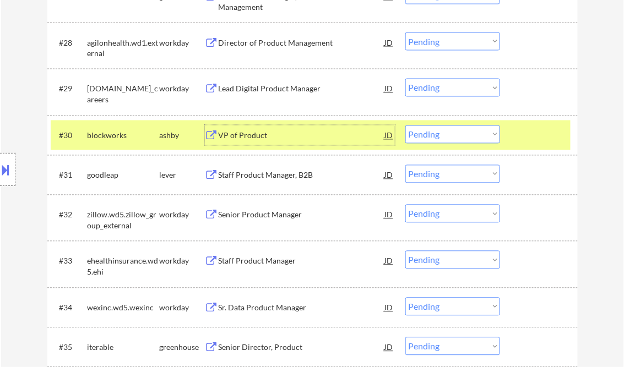
drag, startPoint x: 435, startPoint y: 132, endPoint x: 442, endPoint y: 145, distance: 15.3
click at [435, 132] on select "Choose an option... Pending Applied Excluded (Questions) Excluded (Expired) Exc…" at bounding box center [452, 134] width 95 height 18
click at [405, 125] on select "Choose an option... Pending Applied Excluded (Questions) Excluded (Expired) Exc…" at bounding box center [452, 134] width 95 height 18
click at [261, 177] on div "Staff Product Manager, B2B" at bounding box center [301, 175] width 166 height 11
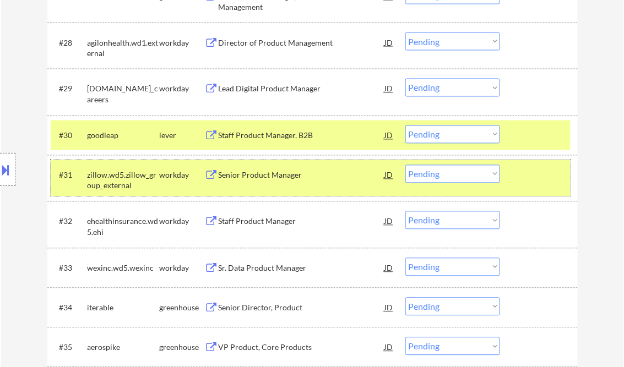
click at [551, 182] on div at bounding box center [540, 175] width 48 height 20
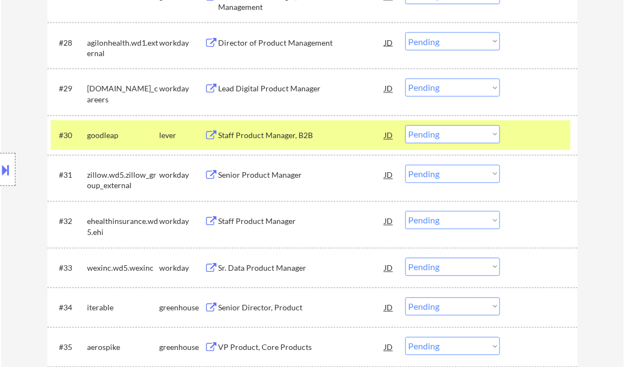
click at [303, 138] on div "Staff Product Manager, B2B" at bounding box center [301, 135] width 166 height 11
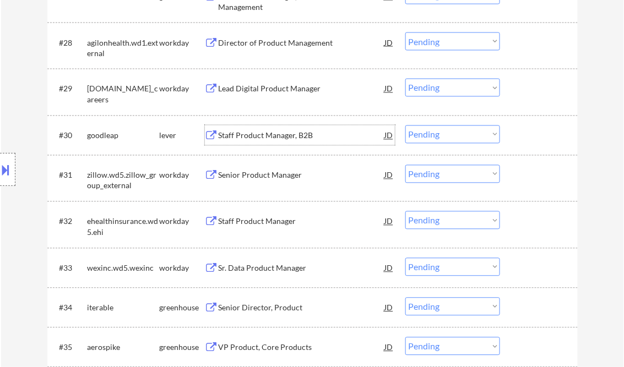
drag, startPoint x: 434, startPoint y: 134, endPoint x: 449, endPoint y: 144, distance: 18.2
click at [434, 134] on select "Choose an option... Pending Applied Excluded (Questions) Excluded (Expired) Exc…" at bounding box center [452, 134] width 95 height 18
click at [405, 125] on select "Choose an option... Pending Applied Excluded (Questions) Excluded (Expired) Exc…" at bounding box center [452, 134] width 95 height 18
select select ""pending""
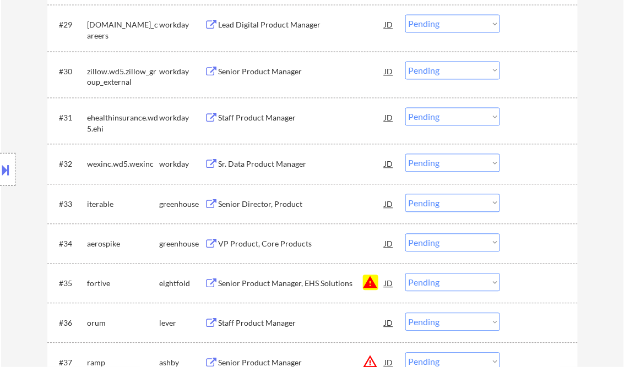
scroll to position [1585, 0]
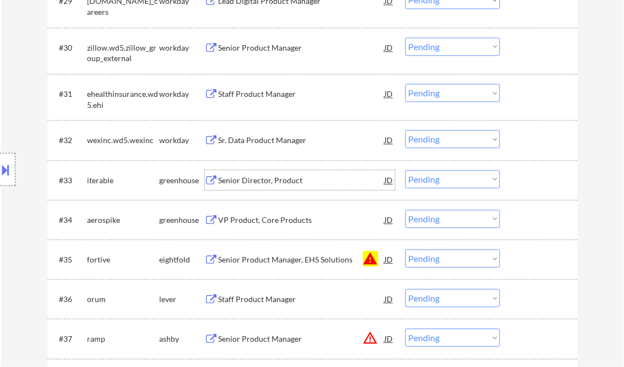
click at [261, 182] on div "Senior Director, Product" at bounding box center [301, 180] width 166 height 11
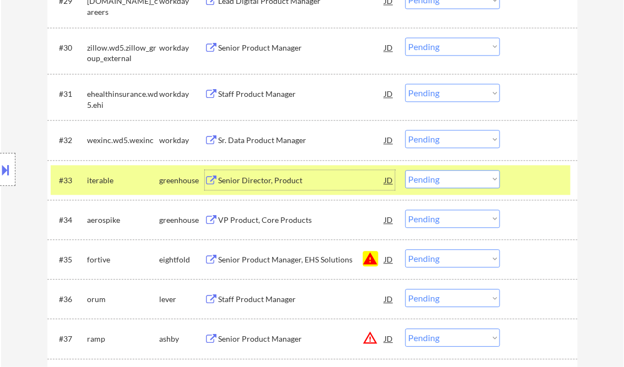
drag, startPoint x: 466, startPoint y: 177, endPoint x: 464, endPoint y: 185, distance: 8.5
click at [466, 177] on select "Choose an option... Pending Applied Excluded (Questions) Excluded (Expired) Exc…" at bounding box center [452, 179] width 95 height 18
click at [405, 170] on select "Choose an option... Pending Applied Excluded (Questions) Excluded (Expired) Exc…" at bounding box center [452, 179] width 95 height 18
select select ""pending""
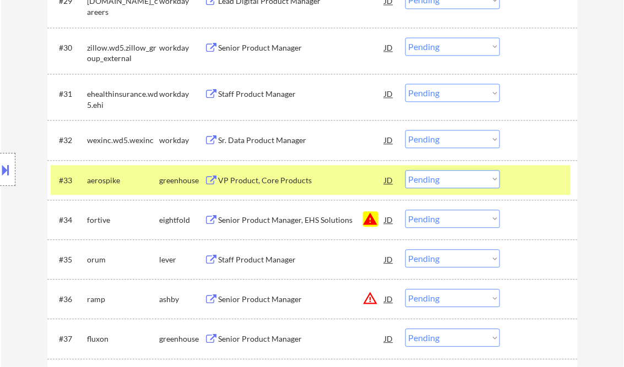
click at [439, 219] on select "Choose an option... Pending Applied Excluded (Questions) Excluded (Expired) Exc…" at bounding box center [452, 219] width 95 height 18
click at [405, 210] on select "Choose an option... Pending Applied Excluded (Questions) Excluded (Expired) Exc…" at bounding box center [452, 219] width 95 height 18
select select ""pending""
click at [279, 178] on div "VP Product, Core Products" at bounding box center [301, 180] width 166 height 11
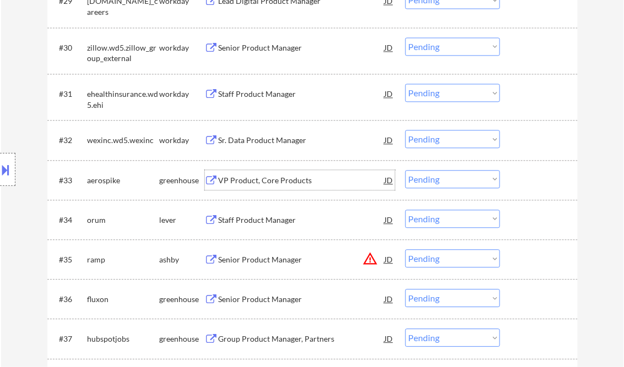
drag, startPoint x: 442, startPoint y: 181, endPoint x: 450, endPoint y: 187, distance: 10.1
click at [442, 181] on select "Choose an option... Pending Applied Excluded (Questions) Excluded (Expired) Exc…" at bounding box center [452, 179] width 95 height 18
click at [405, 170] on select "Choose an option... Pending Applied Excluded (Questions) Excluded (Expired) Exc…" at bounding box center [452, 179] width 95 height 18
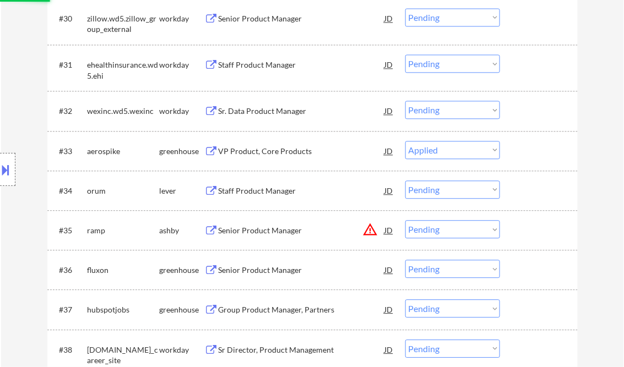
scroll to position [1629, 0]
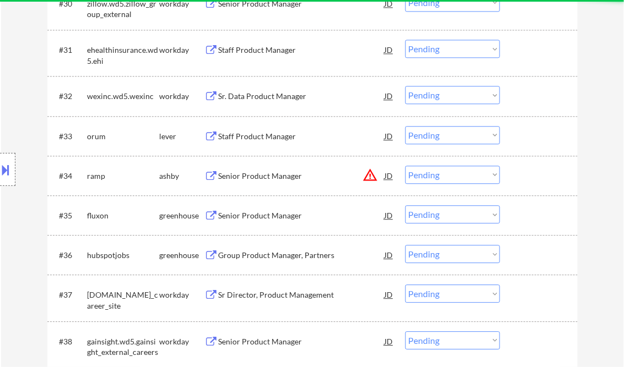
click at [267, 138] on div "Staff Product Manager" at bounding box center [301, 136] width 166 height 11
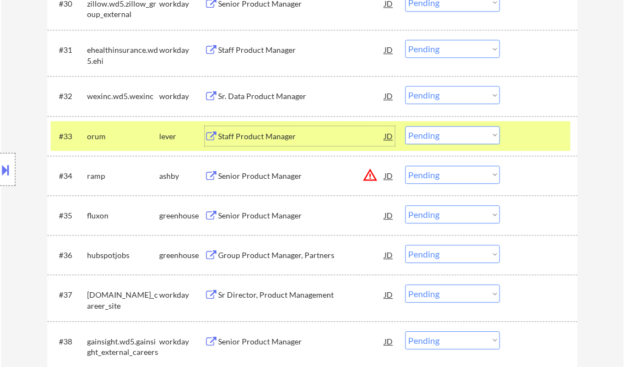
click at [434, 135] on select "Choose an option... Pending Applied Excluded (Questions) Excluded (Expired) Exc…" at bounding box center [452, 135] width 95 height 18
click at [405, 126] on select "Choose an option... Pending Applied Excluded (Questions) Excluded (Expired) Exc…" at bounding box center [452, 135] width 95 height 18
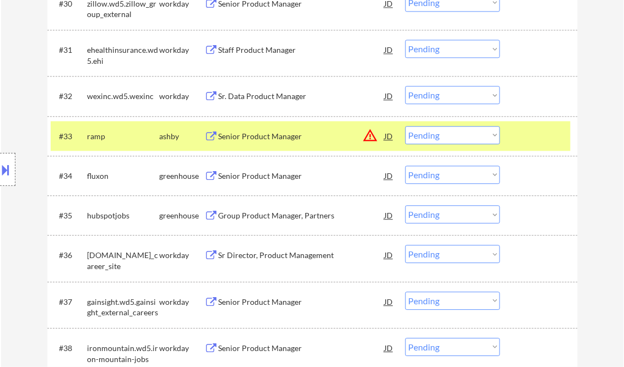
click at [278, 137] on div "Senior Product Manager" at bounding box center [301, 136] width 166 height 11
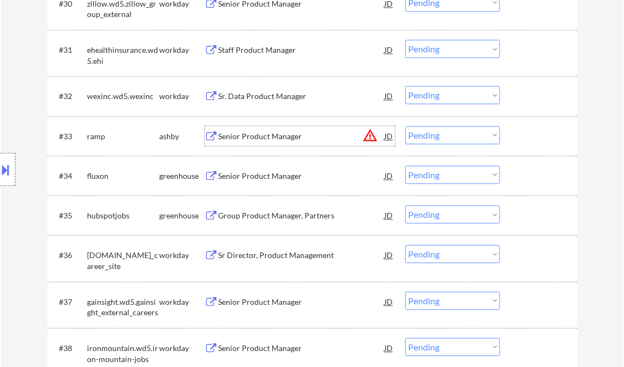
click at [445, 136] on select "Choose an option... Pending Applied Excluded (Questions) Excluded (Expired) Exc…" at bounding box center [452, 135] width 95 height 18
click at [405, 126] on select "Choose an option... Pending Applied Excluded (Questions) Excluded (Expired) Exc…" at bounding box center [452, 135] width 95 height 18
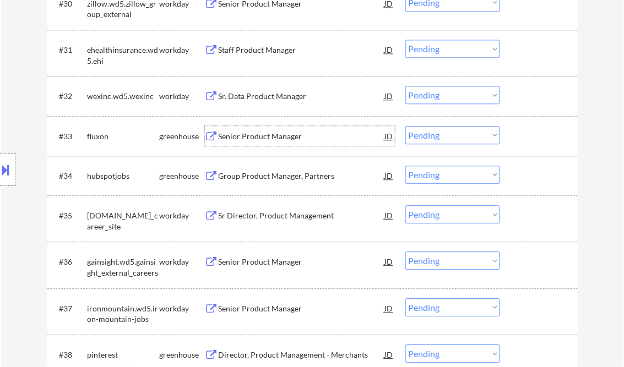
click at [270, 136] on div "Senior Product Manager" at bounding box center [301, 136] width 166 height 11
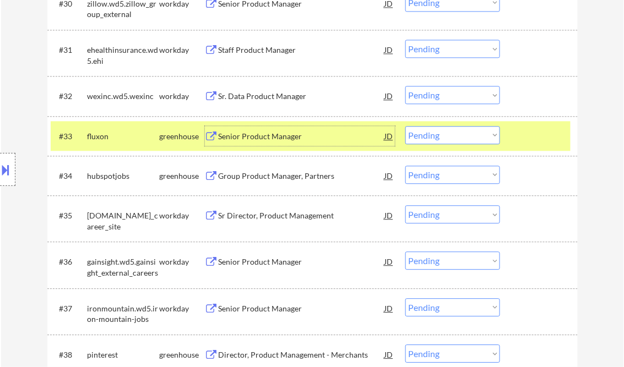
drag, startPoint x: 433, startPoint y: 139, endPoint x: 438, endPoint y: 144, distance: 7.0
click at [433, 139] on select "Choose an option... Pending Applied Excluded (Questions) Excluded (Expired) Exc…" at bounding box center [452, 135] width 95 height 18
click at [405, 126] on select "Choose an option... Pending Applied Excluded (Questions) Excluded (Expired) Exc…" at bounding box center [452, 135] width 95 height 18
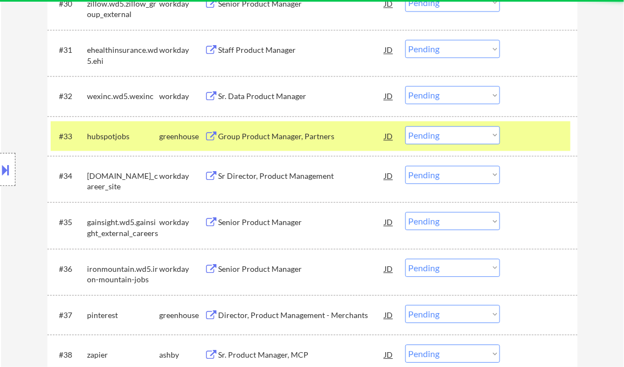
click at [277, 130] on div "Group Product Manager, Partners" at bounding box center [301, 136] width 166 height 20
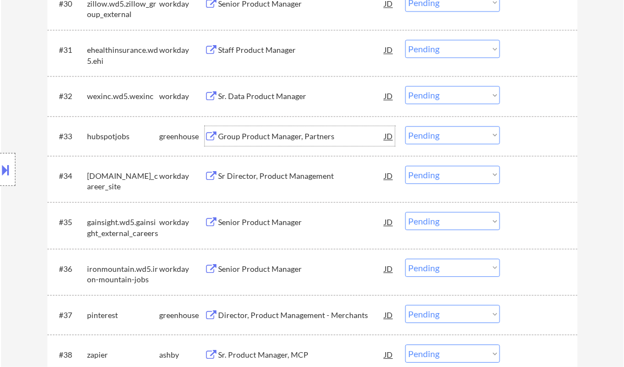
drag, startPoint x: 448, startPoint y: 136, endPoint x: 448, endPoint y: 144, distance: 7.2
click at [448, 136] on select "Choose an option... Pending Applied Excluded (Questions) Excluded (Expired) Exc…" at bounding box center [452, 135] width 95 height 18
click at [405, 126] on select "Choose an option... Pending Applied Excluded (Questions) Excluded (Expired) Exc…" at bounding box center [452, 135] width 95 height 18
select select ""pending""
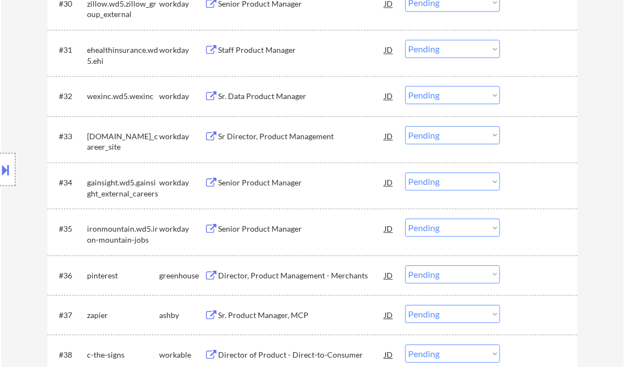
scroll to position [1673, 0]
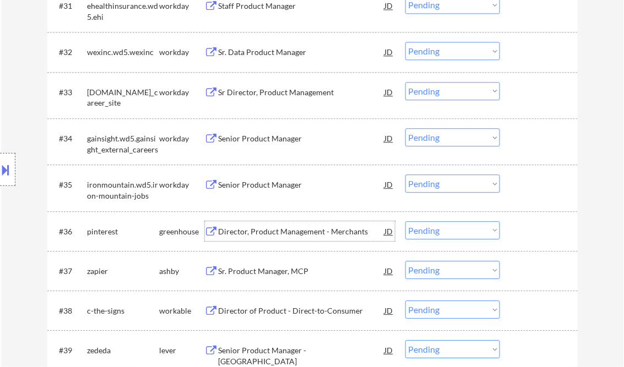
click at [259, 231] on div "Director, Product Management - Merchants" at bounding box center [301, 231] width 166 height 11
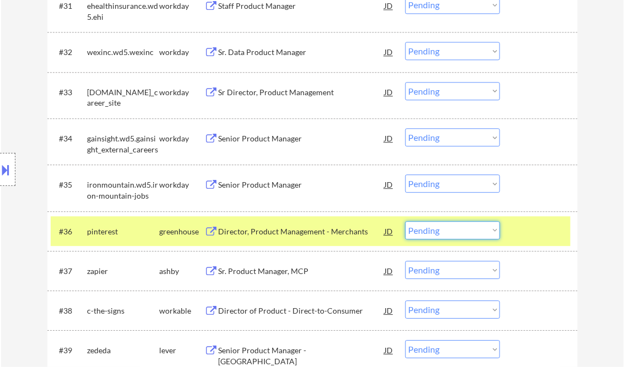
drag, startPoint x: 436, startPoint y: 231, endPoint x: 442, endPoint y: 241, distance: 10.9
click at [436, 231] on select "Choose an option... Pending Applied Excluded (Questions) Excluded (Expired) Exc…" at bounding box center [452, 230] width 95 height 18
click at [405, 221] on select "Choose an option... Pending Applied Excluded (Questions) Excluded (Expired) Exc…" at bounding box center [452, 230] width 95 height 18
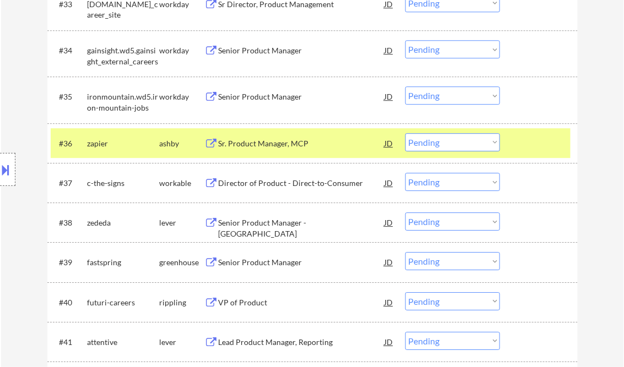
click at [277, 144] on div "Sr. Product Manager, MCP" at bounding box center [301, 143] width 166 height 11
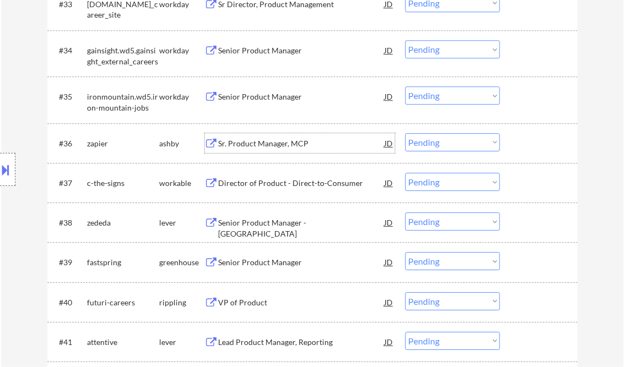
click at [449, 139] on select "Choose an option... Pending Applied Excluded (Questions) Excluded (Expired) Exc…" at bounding box center [452, 142] width 95 height 18
click at [405, 133] on select "Choose an option... Pending Applied Excluded (Questions) Excluded (Expired) Exc…" at bounding box center [452, 142] width 95 height 18
select select ""pending""
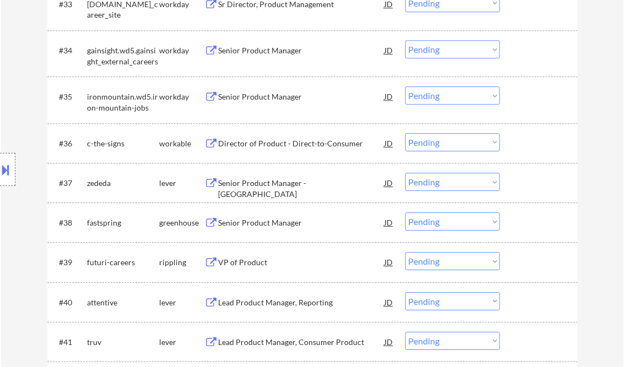
click at [270, 178] on div "Senior Product Manager - [GEOGRAPHIC_DATA]" at bounding box center [301, 188] width 166 height 21
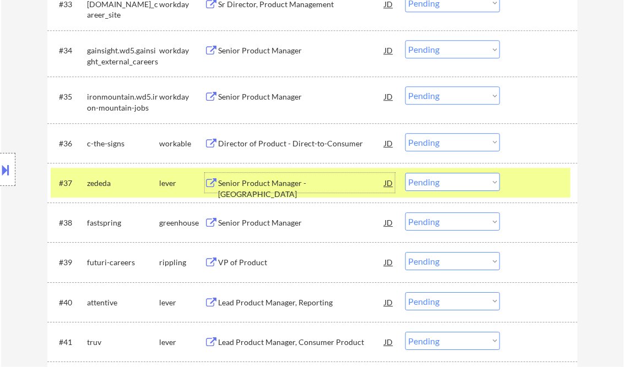
click at [435, 184] on select "Choose an option... Pending Applied Excluded (Questions) Excluded (Expired) Exc…" at bounding box center [452, 182] width 95 height 18
click at [405, 173] on select "Choose an option... Pending Applied Excluded (Questions) Excluded (Expired) Exc…" at bounding box center [452, 182] width 95 height 18
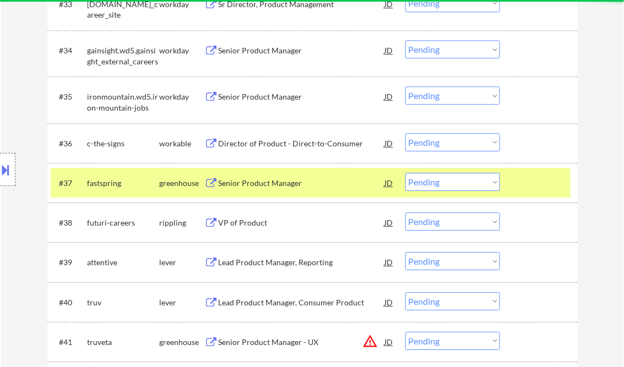
click at [261, 183] on div "Senior Product Manager" at bounding box center [301, 183] width 166 height 11
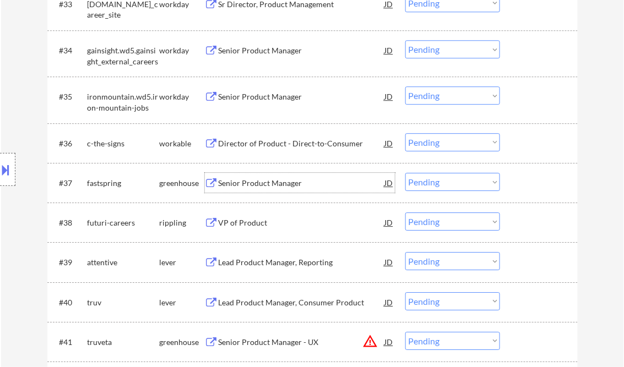
drag, startPoint x: 443, startPoint y: 182, endPoint x: 455, endPoint y: 190, distance: 14.2
click at [444, 181] on select "Choose an option... Pending Applied Excluded (Questions) Excluded (Expired) Exc…" at bounding box center [452, 182] width 95 height 18
click at [405, 173] on select "Choose an option... Pending Applied Excluded (Questions) Excluded (Expired) Exc…" at bounding box center [452, 182] width 95 height 18
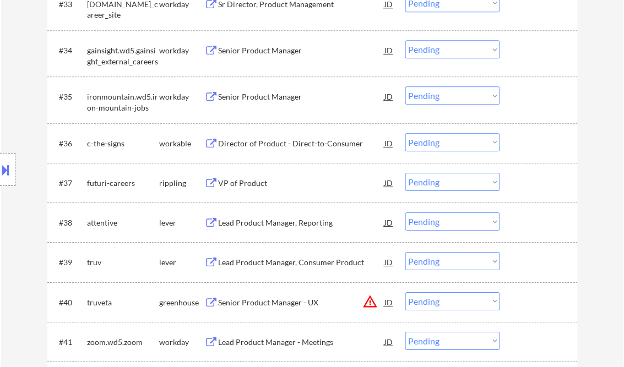
click at [236, 179] on div "VP of Product" at bounding box center [301, 183] width 166 height 11
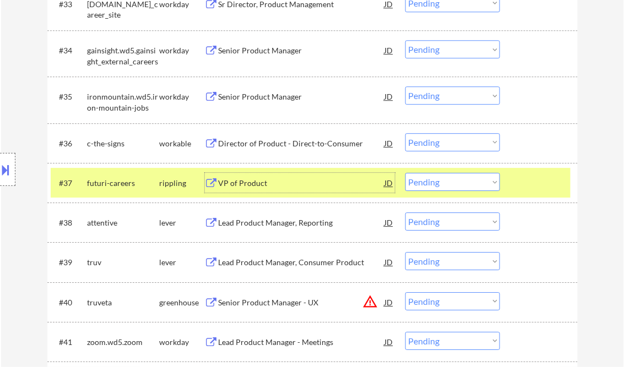
click at [454, 183] on select "Choose an option... Pending Applied Excluded (Questions) Excluded (Expired) Exc…" at bounding box center [452, 182] width 95 height 18
click at [405, 173] on select "Choose an option... Pending Applied Excluded (Questions) Excluded (Expired) Exc…" at bounding box center [452, 182] width 95 height 18
click at [277, 225] on div "Lead Product Manager, Reporting" at bounding box center [301, 222] width 166 height 11
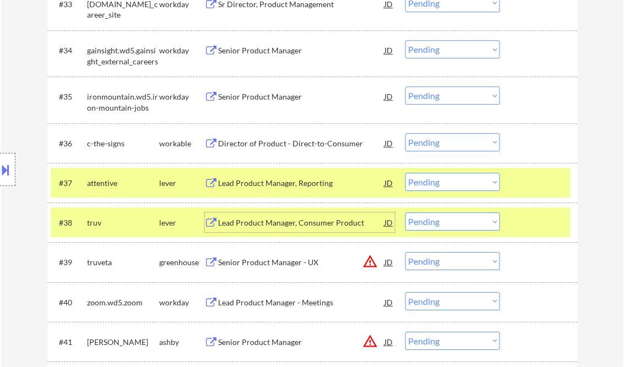
click at [440, 178] on select "Choose an option... Pending Applied Excluded (Questions) Excluded (Expired) Exc…" at bounding box center [452, 182] width 95 height 18
click at [405, 173] on select "Choose an option... Pending Applied Excluded (Questions) Excluded (Expired) Exc…" at bounding box center [452, 182] width 95 height 18
click at [529, 182] on div at bounding box center [540, 183] width 48 height 20
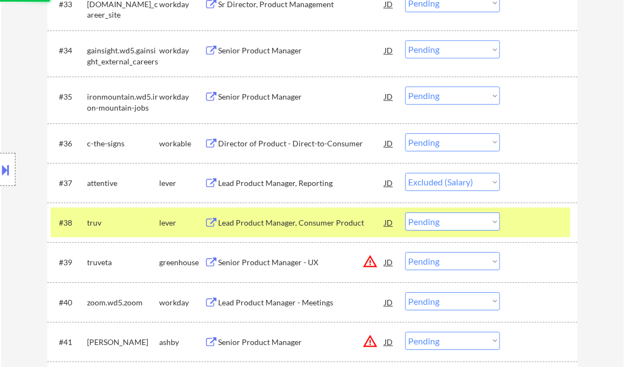
click at [530, 217] on div at bounding box center [540, 222] width 48 height 20
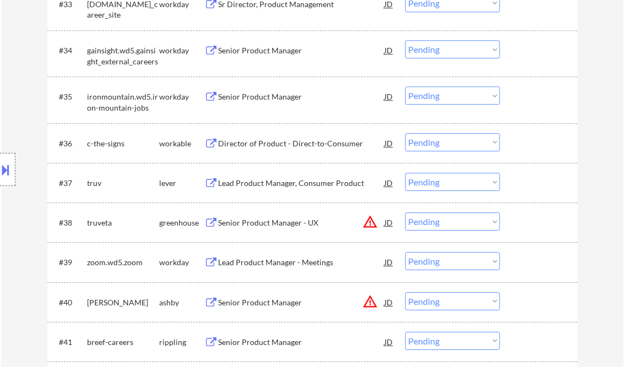
click at [265, 184] on div "Lead Product Manager, Consumer Product" at bounding box center [301, 183] width 166 height 11
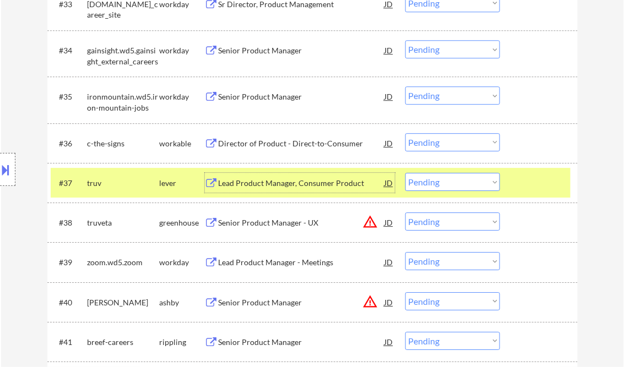
click at [452, 184] on select "Choose an option... Pending Applied Excluded (Questions) Excluded (Expired) Exc…" at bounding box center [452, 182] width 95 height 18
click at [405, 173] on select "Choose an option... Pending Applied Excluded (Questions) Excluded (Expired) Exc…" at bounding box center [452, 182] width 95 height 18
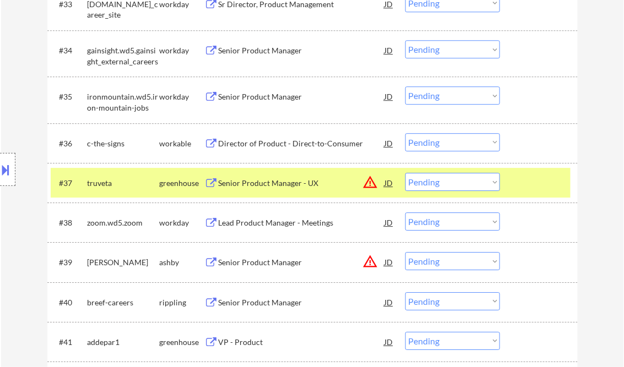
click at [263, 186] on div "Senior Product Manager - UX" at bounding box center [301, 183] width 166 height 11
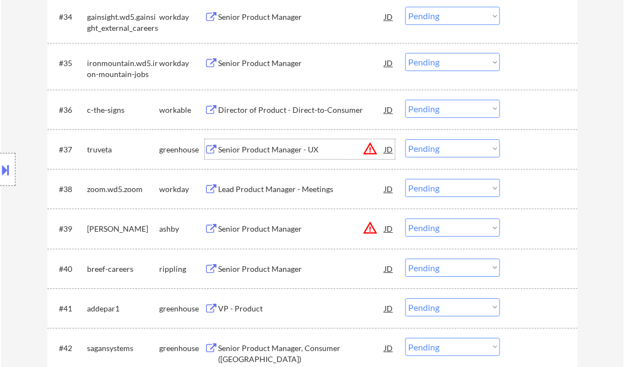
scroll to position [1805, 0]
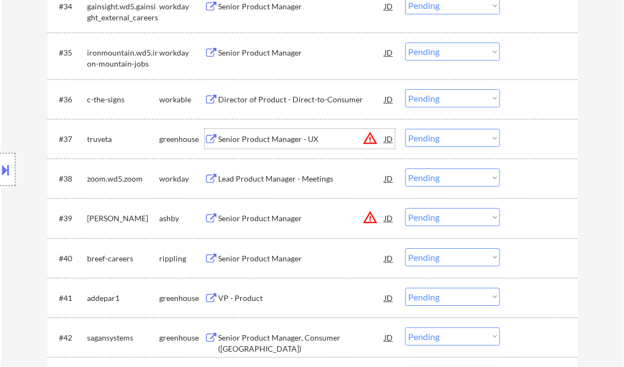
click at [482, 141] on select "Choose an option... Pending Applied Excluded (Questions) Excluded (Expired) Exc…" at bounding box center [452, 138] width 95 height 18
click at [405, 129] on select "Choose an option... Pending Applied Excluded (Questions) Excluded (Expired) Exc…" at bounding box center [452, 138] width 95 height 18
select select ""pending""
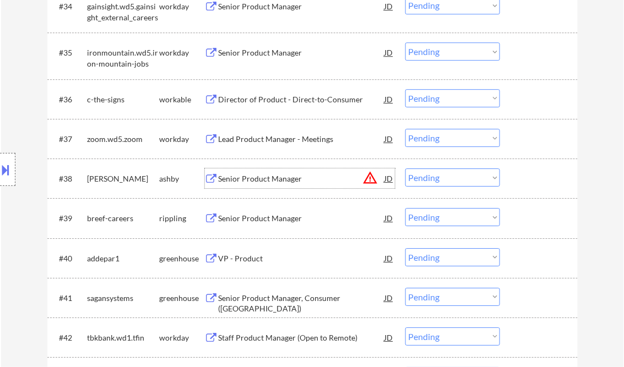
drag, startPoint x: 242, startPoint y: 185, endPoint x: 253, endPoint y: 185, distance: 11.6
click at [242, 185] on div "Senior Product Manager" at bounding box center [301, 178] width 166 height 20
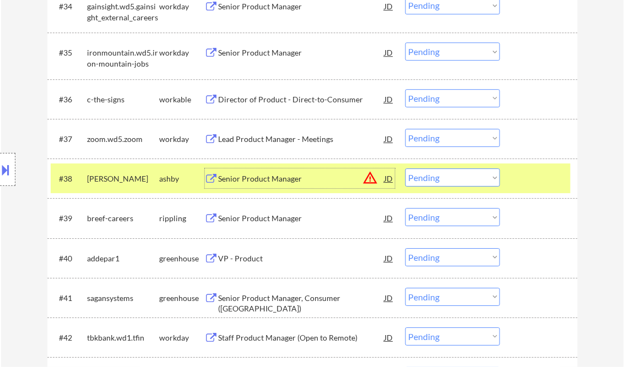
drag, startPoint x: 429, startPoint y: 183, endPoint x: 434, endPoint y: 187, distance: 5.9
click at [429, 183] on select "Choose an option... Pending Applied Excluded (Questions) Excluded (Expired) Exc…" at bounding box center [452, 177] width 95 height 18
click at [405, 168] on select "Choose an option... Pending Applied Excluded (Questions) Excluded (Expired) Exc…" at bounding box center [452, 177] width 95 height 18
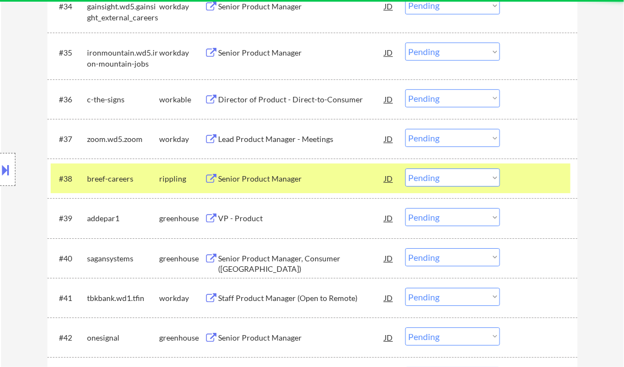
click at [245, 179] on div "Senior Product Manager" at bounding box center [301, 178] width 166 height 11
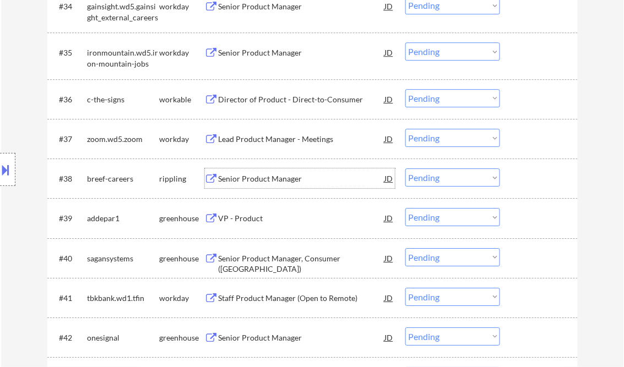
click at [435, 184] on select "Choose an option... Pending Applied Excluded (Questions) Excluded (Expired) Exc…" at bounding box center [452, 177] width 95 height 18
click at [405, 168] on select "Choose an option... Pending Applied Excluded (Questions) Excluded (Expired) Exc…" at bounding box center [452, 177] width 95 height 18
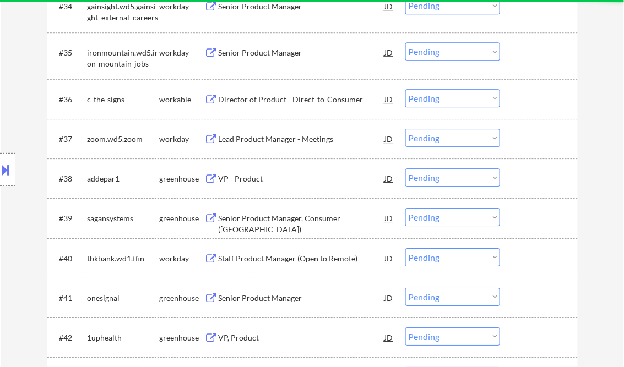
click at [245, 178] on div "VP - Product" at bounding box center [301, 178] width 166 height 11
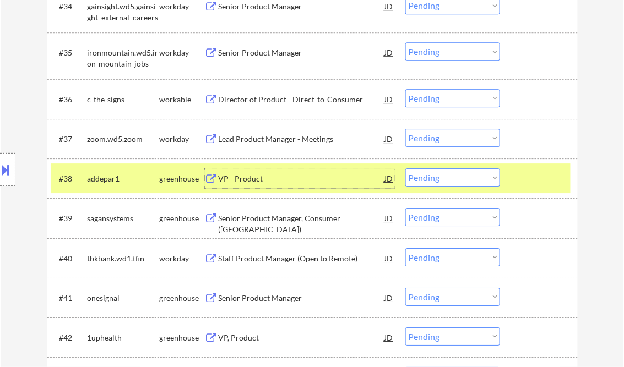
drag, startPoint x: 429, startPoint y: 179, endPoint x: 439, endPoint y: 186, distance: 11.5
click at [430, 179] on select "Choose an option... Pending Applied Excluded (Questions) Excluded (Expired) Exc…" at bounding box center [452, 177] width 95 height 18
click at [405, 168] on select "Choose an option... Pending Applied Excluded (Questions) Excluded (Expired) Exc…" at bounding box center [452, 177] width 95 height 18
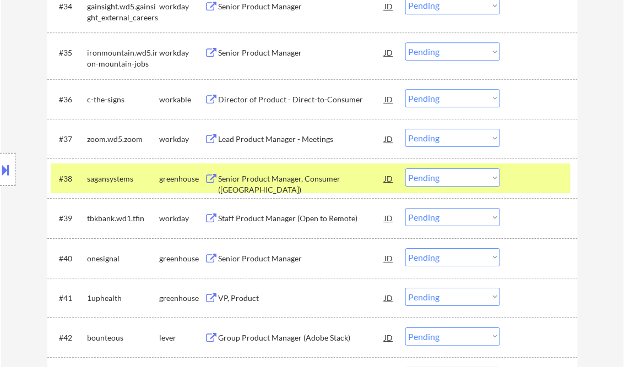
click at [266, 177] on div "Senior Product Manager, Consumer ([GEOGRAPHIC_DATA])" at bounding box center [301, 183] width 166 height 21
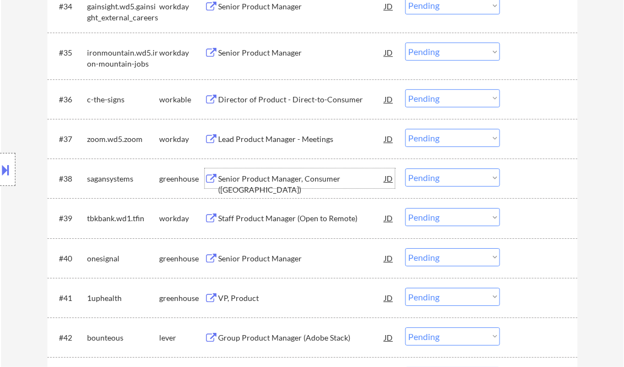
click at [245, 176] on div "Senior Product Manager, Consumer ([GEOGRAPHIC_DATA])" at bounding box center [301, 183] width 166 height 21
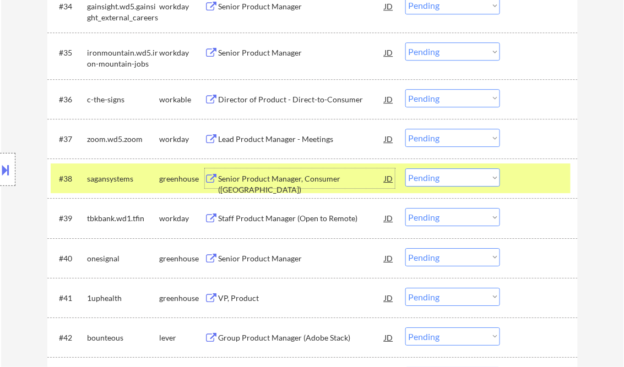
drag, startPoint x: 436, startPoint y: 176, endPoint x: 441, endPoint y: 183, distance: 8.9
click at [437, 176] on select "Choose an option... Pending Applied Excluded (Questions) Excluded (Expired) Exc…" at bounding box center [452, 177] width 95 height 18
click at [405, 168] on select "Choose an option... Pending Applied Excluded (Questions) Excluded (Expired) Exc…" at bounding box center [452, 177] width 95 height 18
select select ""pending""
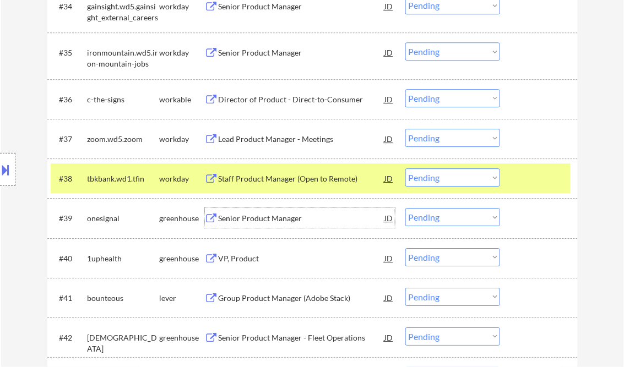
click at [261, 221] on div "Senior Product Manager" at bounding box center [301, 218] width 166 height 11
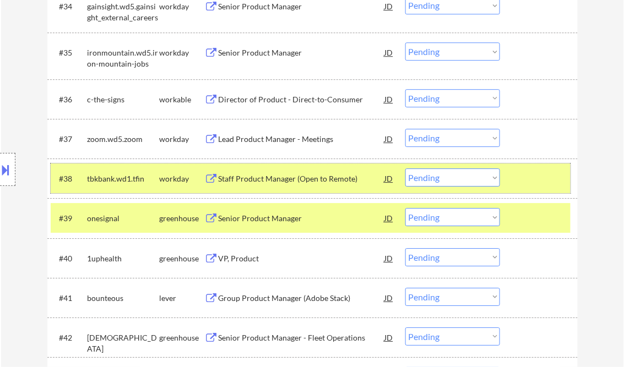
click at [527, 170] on div at bounding box center [540, 178] width 48 height 20
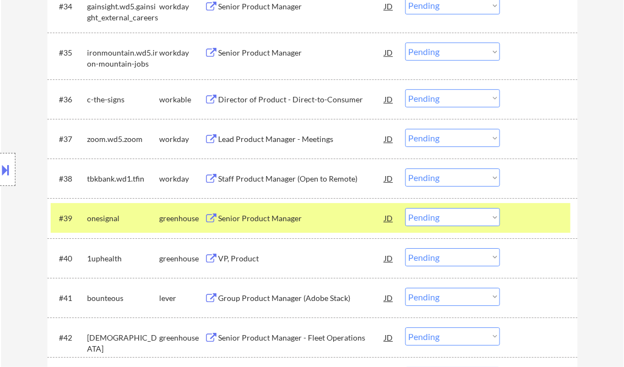
drag, startPoint x: 488, startPoint y: 218, endPoint x: 483, endPoint y: 226, distance: 9.4
click at [488, 218] on select "Choose an option... Pending Applied Excluded (Questions) Excluded (Expired) Exc…" at bounding box center [452, 217] width 95 height 18
click at [405, 208] on select "Choose an option... Pending Applied Excluded (Questions) Excluded (Expired) Exc…" at bounding box center [452, 217] width 95 height 18
click at [522, 221] on div at bounding box center [540, 218] width 48 height 20
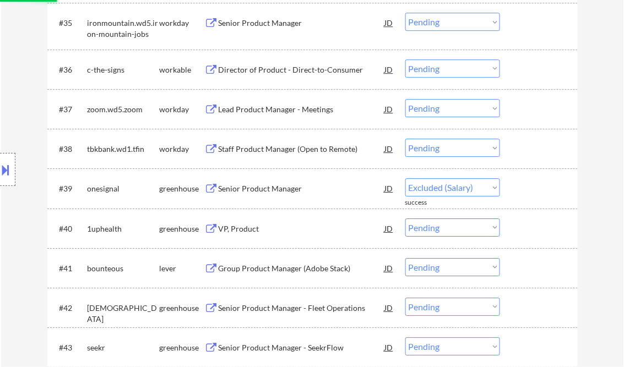
scroll to position [1849, 0]
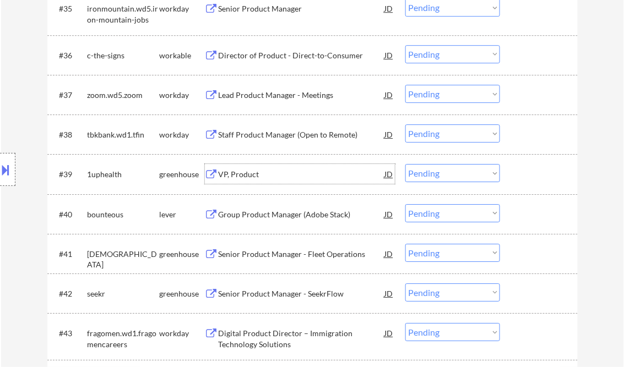
click at [243, 174] on div "VP, Product" at bounding box center [301, 174] width 166 height 11
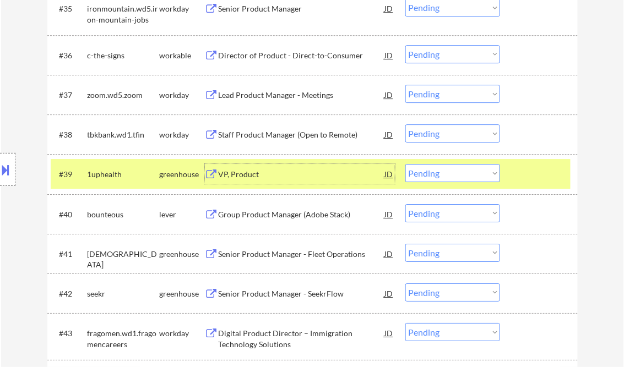
click at [440, 170] on select "Choose an option... Pending Applied Excluded (Questions) Excluded (Expired) Exc…" at bounding box center [452, 173] width 95 height 18
click at [405, 164] on select "Choose an option... Pending Applied Excluded (Questions) Excluded (Expired) Exc…" at bounding box center [452, 173] width 95 height 18
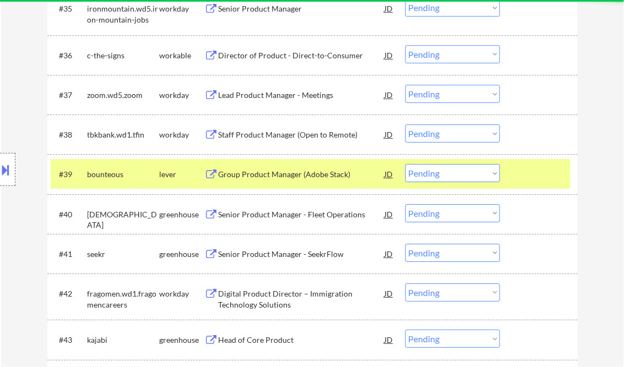
click at [280, 178] on div "Group Product Manager (Adobe Stack)" at bounding box center [301, 174] width 166 height 11
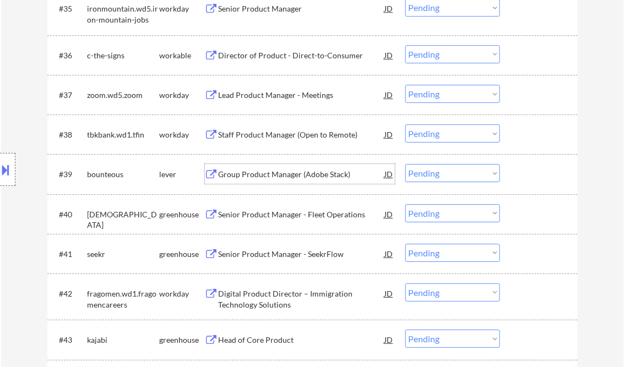
drag, startPoint x: 427, startPoint y: 172, endPoint x: 440, endPoint y: 182, distance: 16.5
click at [427, 172] on select "Choose an option... Pending Applied Excluded (Questions) Excluded (Expired) Exc…" at bounding box center [452, 173] width 95 height 18
click at [405, 164] on select "Choose an option... Pending Applied Excluded (Questions) Excluded (Expired) Exc…" at bounding box center [452, 173] width 95 height 18
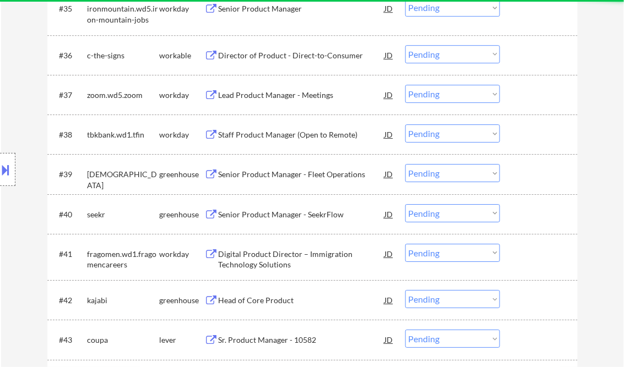
click at [286, 178] on div "Senior Product Manager - Fleet Operations" at bounding box center [301, 174] width 166 height 11
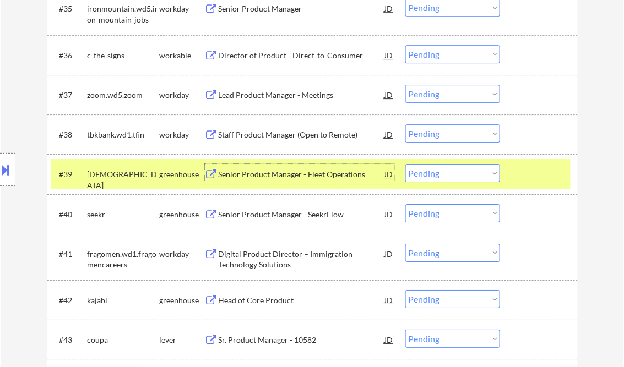
click at [465, 178] on select "Choose an option... Pending Applied Excluded (Questions) Excluded (Expired) Exc…" at bounding box center [452, 173] width 95 height 18
click at [405, 164] on select "Choose an option... Pending Applied Excluded (Questions) Excluded (Expired) Exc…" at bounding box center [452, 173] width 95 height 18
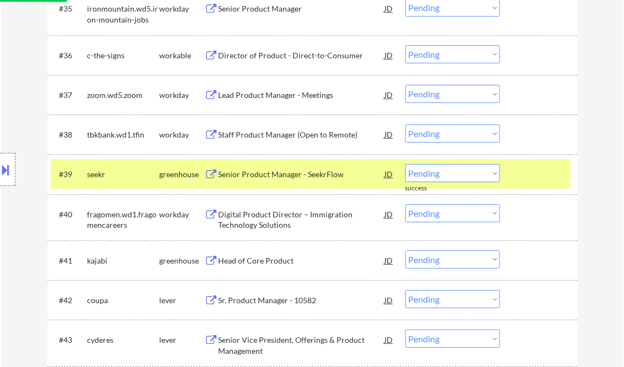
click at [276, 174] on div "Senior Product Manager - SeekrFlow" at bounding box center [301, 174] width 166 height 11
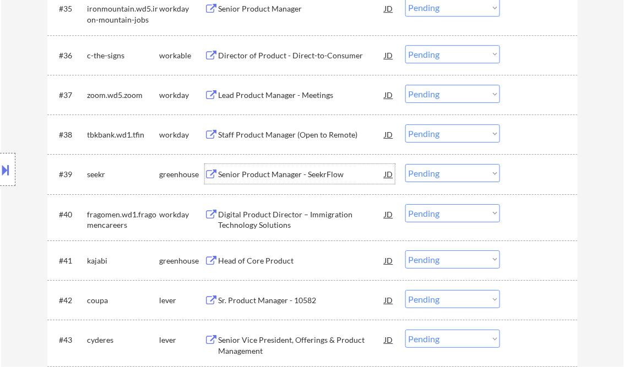
drag, startPoint x: 423, startPoint y: 169, endPoint x: 439, endPoint y: 176, distance: 17.5
click at [423, 169] on select "Choose an option... Pending Applied Excluded (Questions) Excluded (Expired) Exc…" at bounding box center [452, 173] width 95 height 18
click at [405, 164] on select "Choose an option... Pending Applied Excluded (Questions) Excluded (Expired) Exc…" at bounding box center [452, 173] width 95 height 18
select select ""pending""
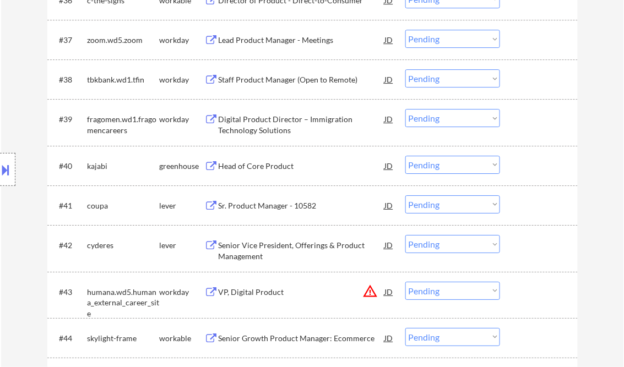
scroll to position [1937, 0]
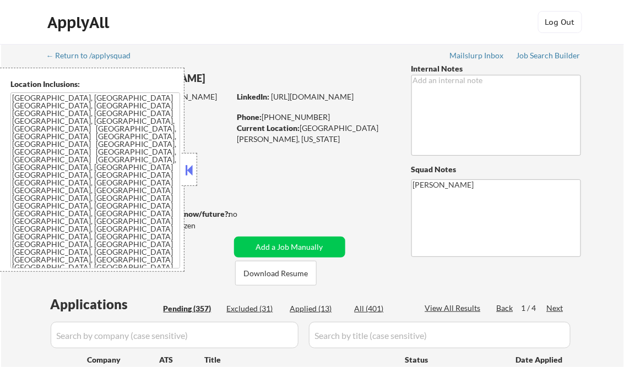
click at [190, 174] on button at bounding box center [189, 170] width 12 height 17
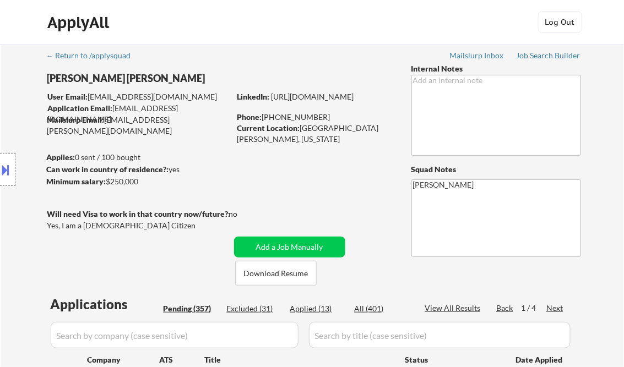
click at [326, 308] on div "Applied (13)" at bounding box center [317, 308] width 55 height 11
select select ""pending""
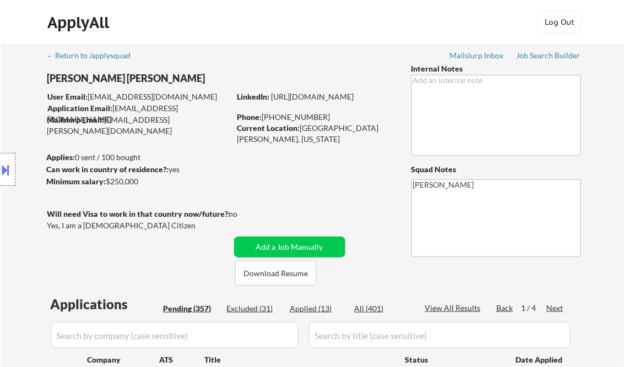
select select ""pending""
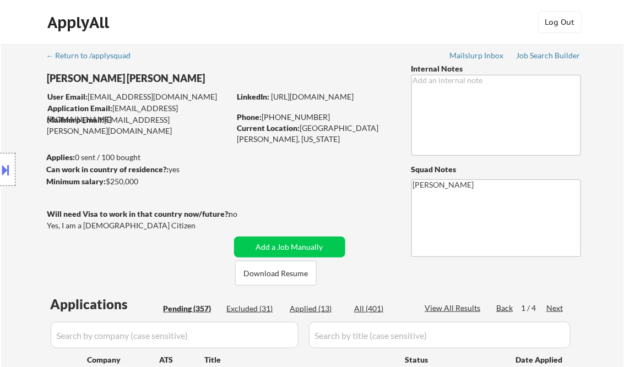
select select ""pending""
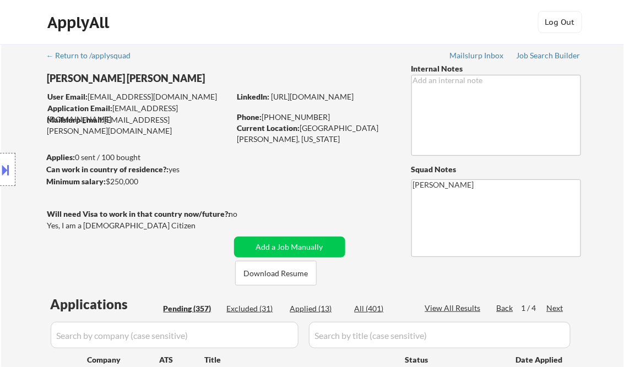
select select ""pending""
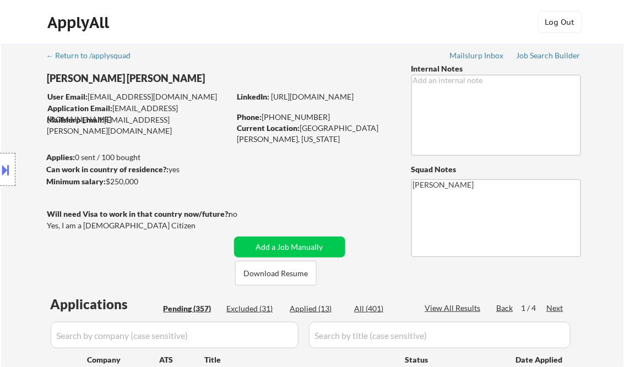
select select ""pending""
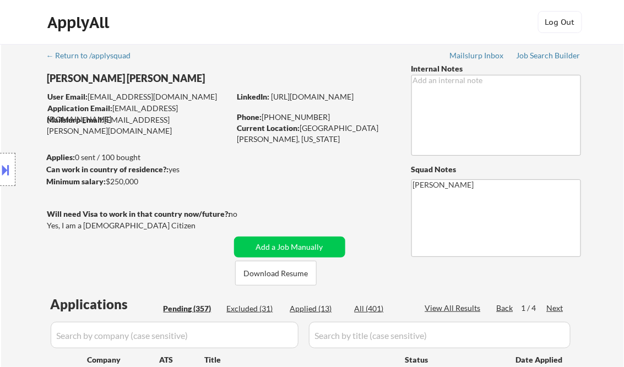
select select ""pending""
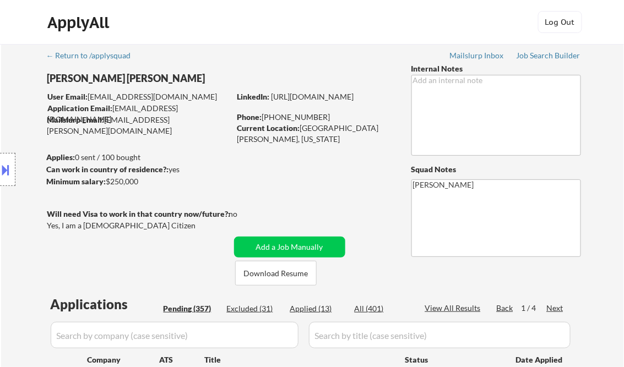
select select ""pending""
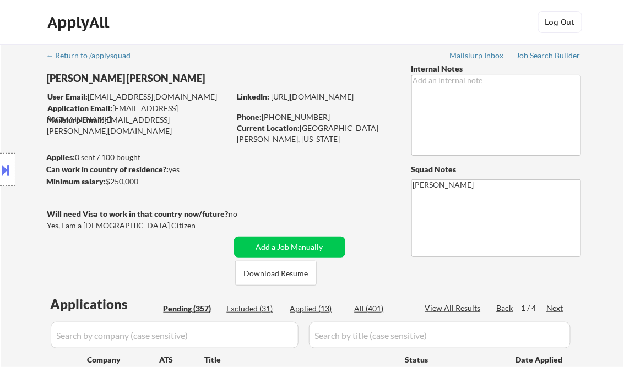
select select ""pending""
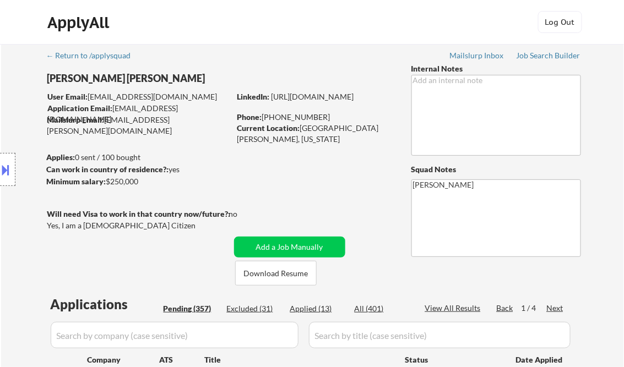
select select ""pending""
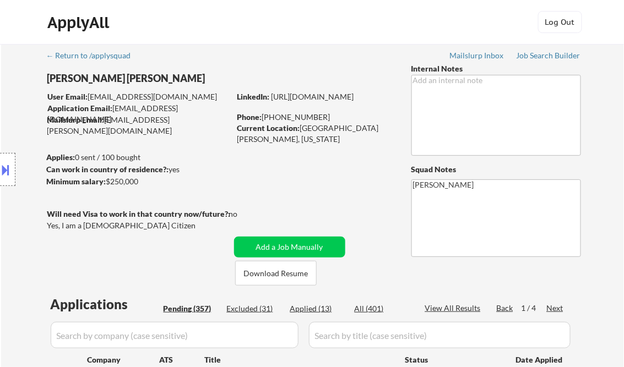
select select ""pending""
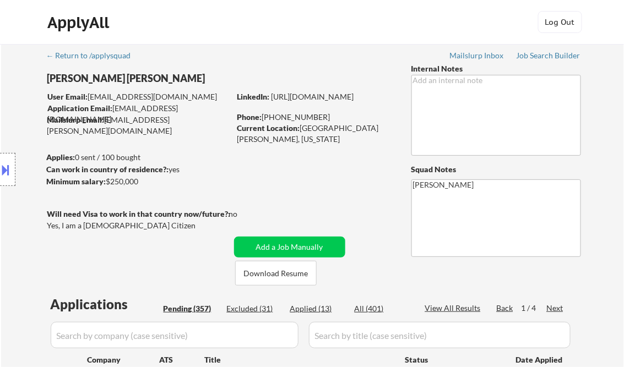
select select ""pending""
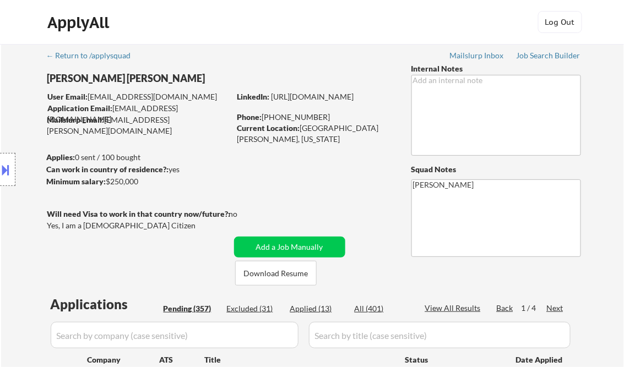
select select ""pending""
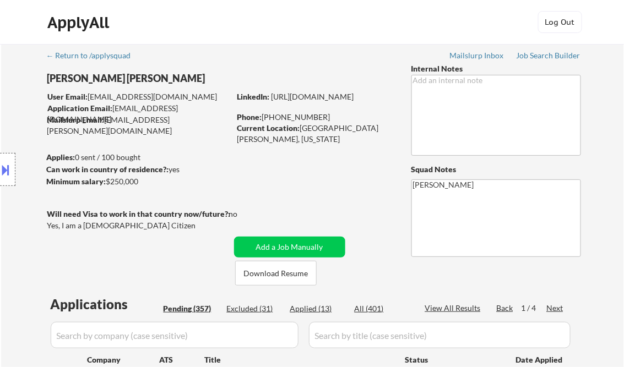
select select ""pending""
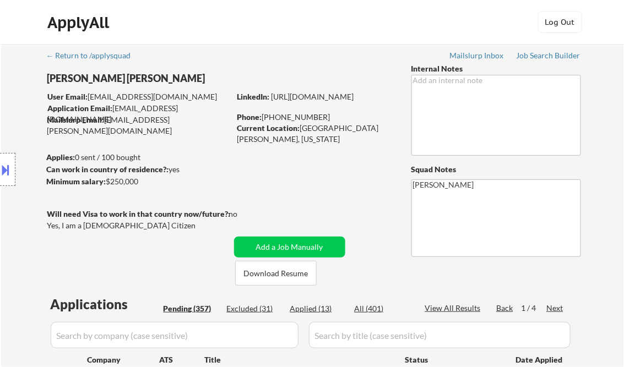
select select ""pending""
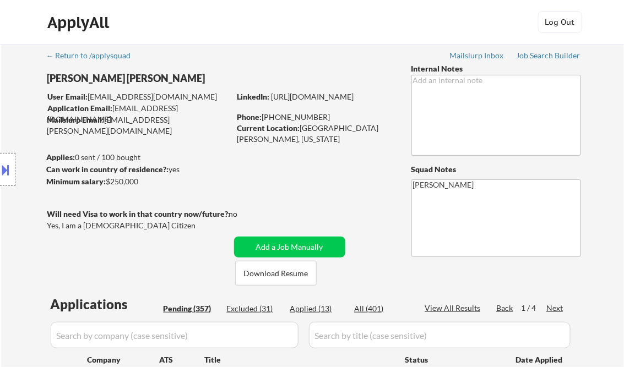
select select ""pending""
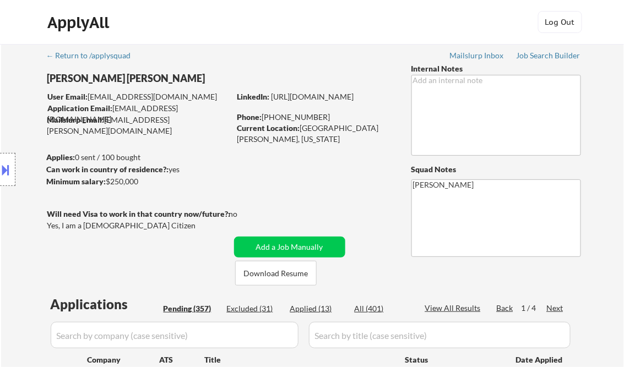
select select ""pending""
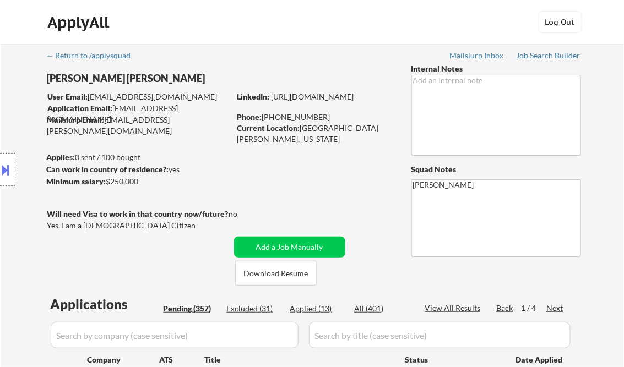
select select ""pending""
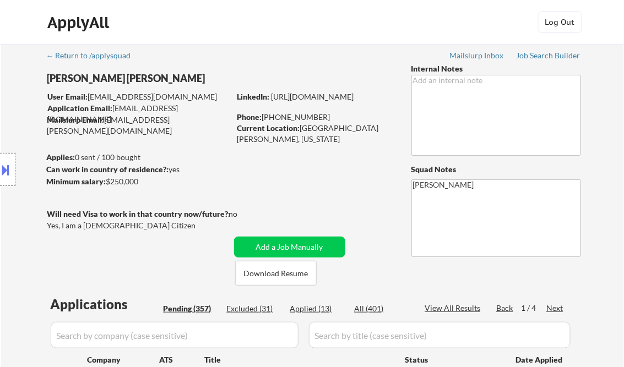
select select ""pending""
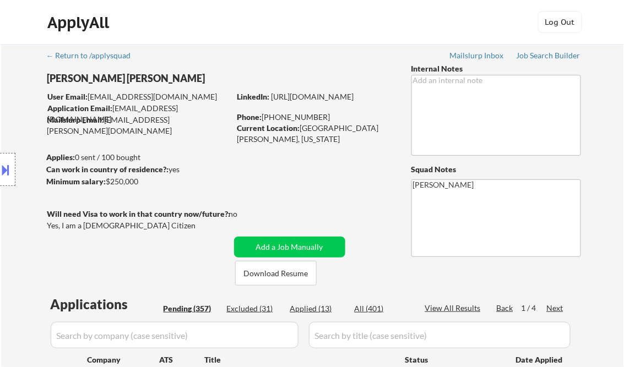
select select ""pending""
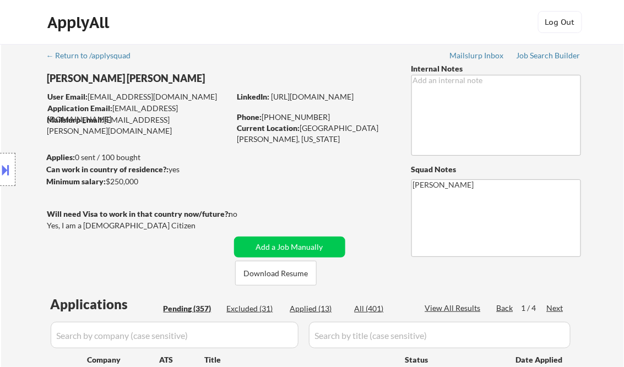
select select ""pending""
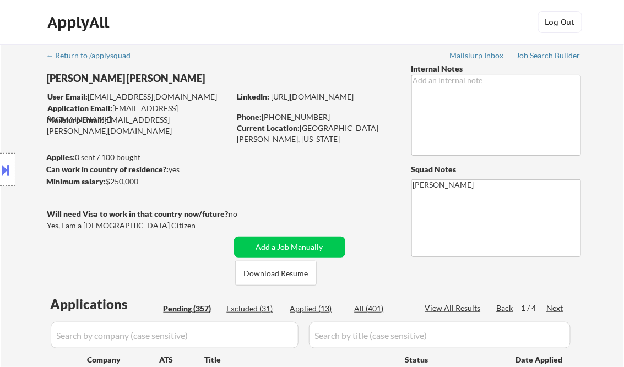
select select ""pending""
select select ""applied""
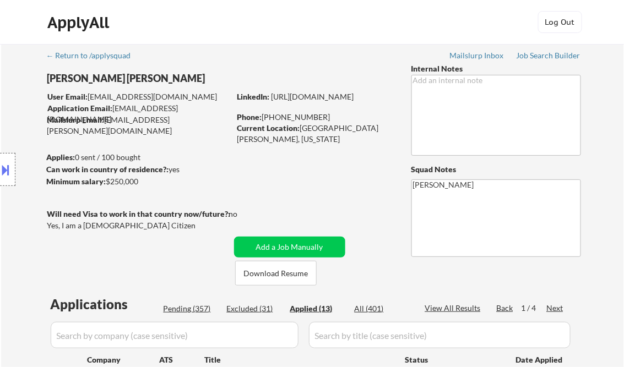
select select ""applied""
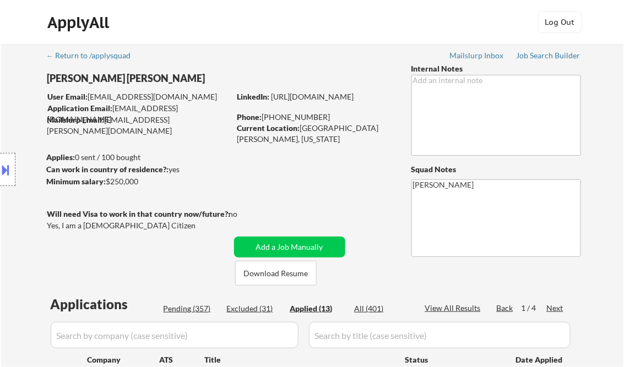
select select ""applied""
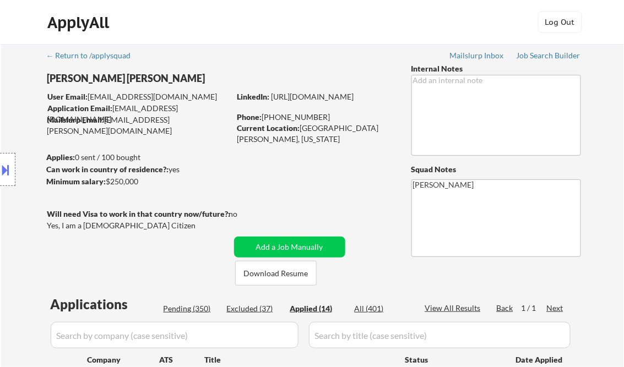
select select ""applied""
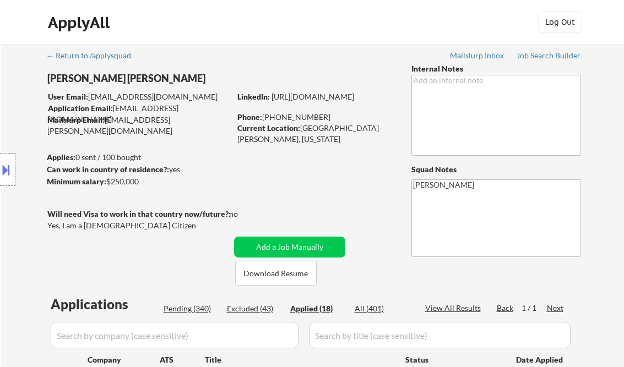
select select ""applied""
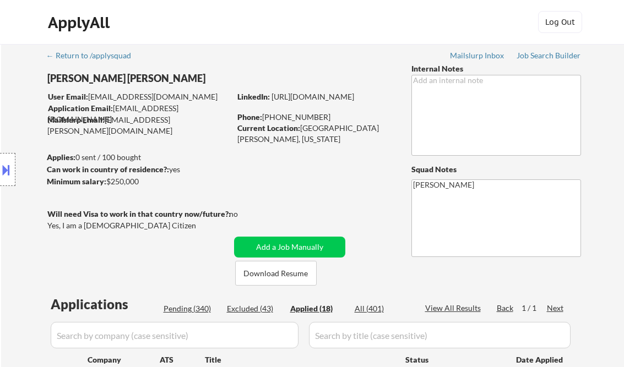
select select ""applied""
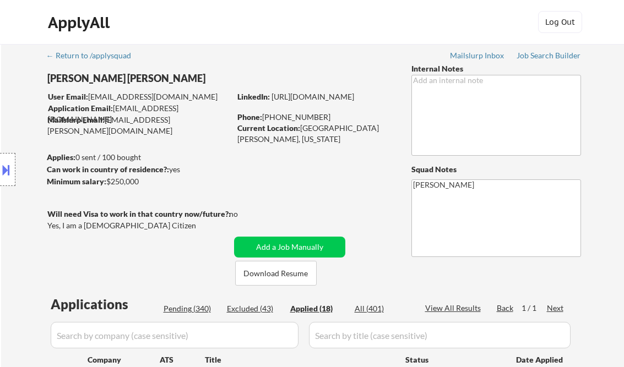
select select ""applied""
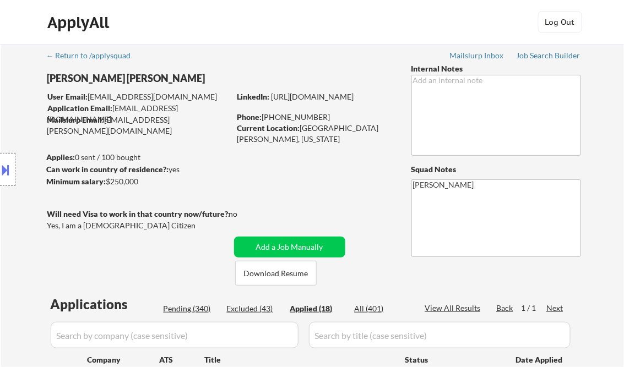
select select ""applied""
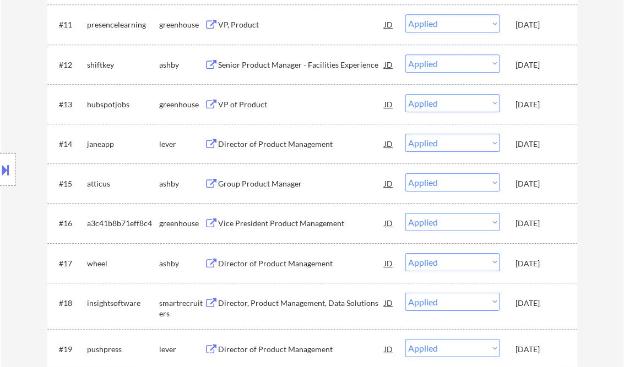
select select ""applied""
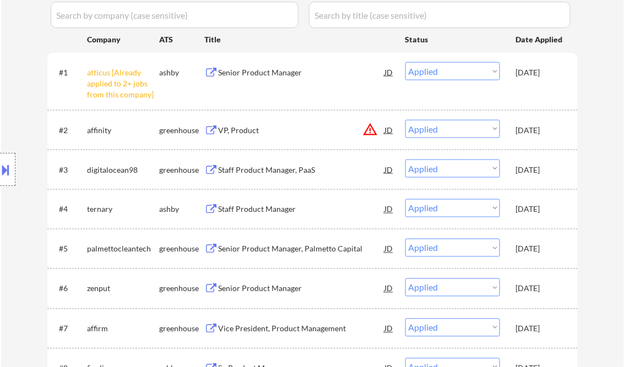
scroll to position [333, 0]
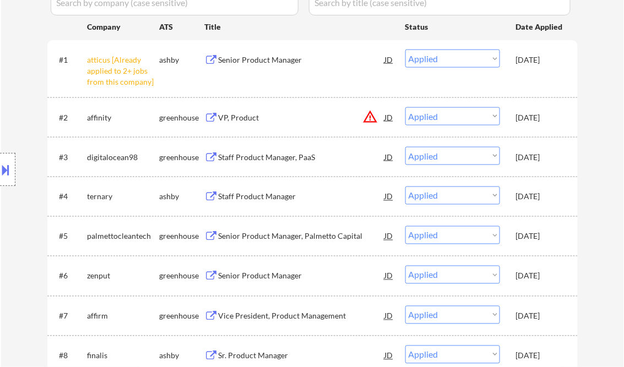
select select ""applied""
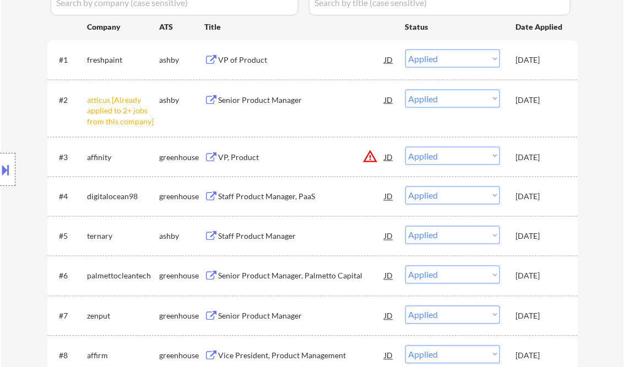
select select ""applied""
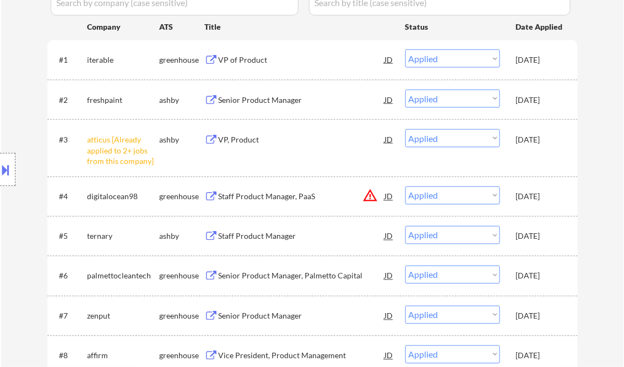
select select ""applied""
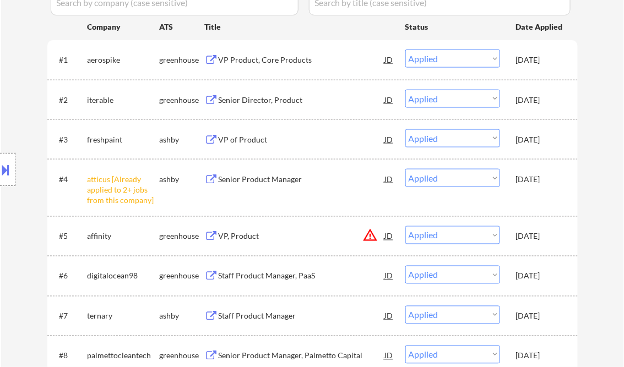
select select ""applied""
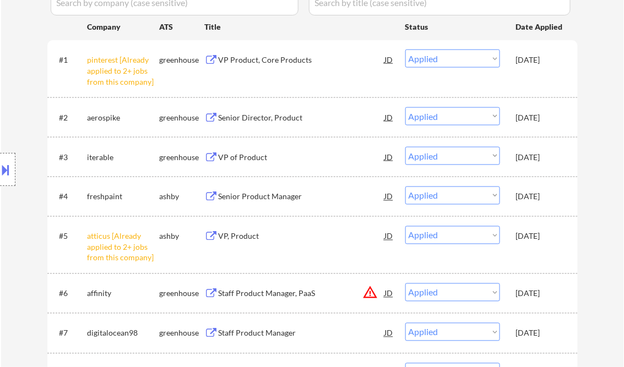
select select ""applied""
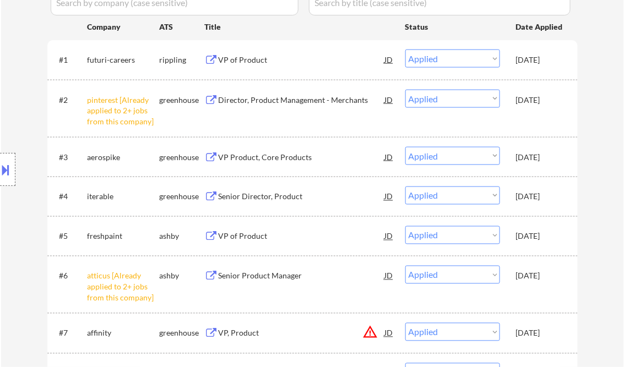
select select ""applied""
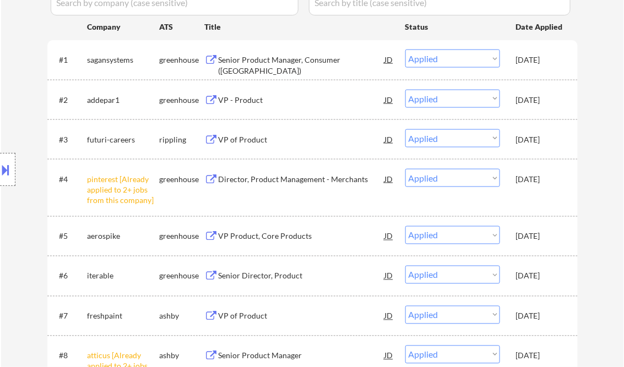
select select ""applied""
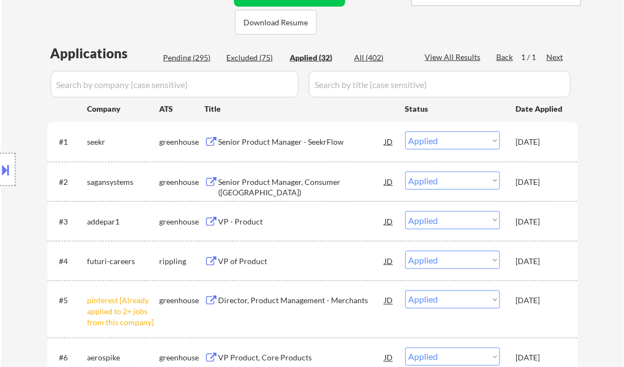
scroll to position [245, 0]
